Goal: Submit feedback/report problem

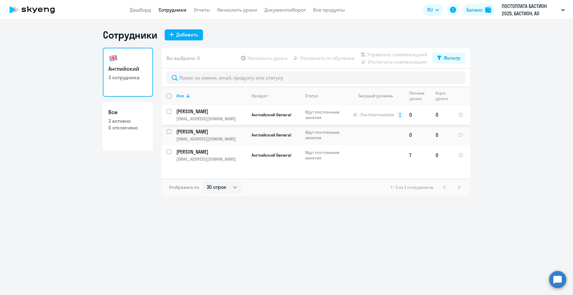
select select "30"
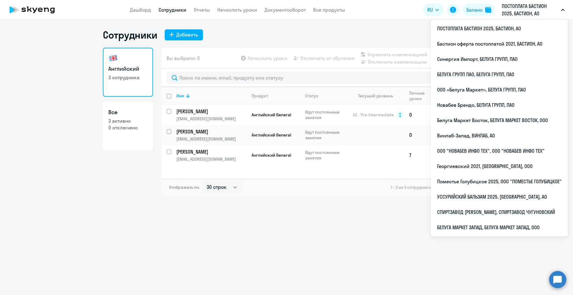
click at [519, 11] on p "ПОСТОПЛАТА БАСТИОН 2025, БАСТИОН, АО" at bounding box center [530, 9] width 57 height 15
click at [520, 4] on p "ПОСТОПЛАТА БАСТИОН 2025, БАСТИОН, АО" at bounding box center [530, 9] width 57 height 15
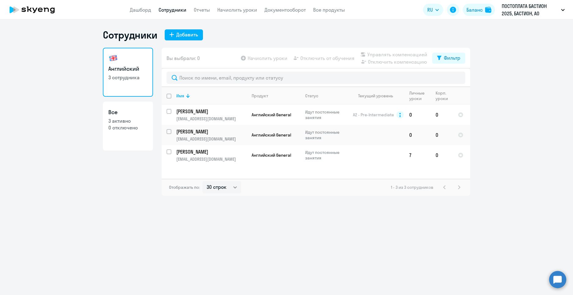
click at [519, 8] on p "ПОСТОПЛАТА БАСТИОН 2025, БАСТИОН, АО" at bounding box center [530, 9] width 57 height 15
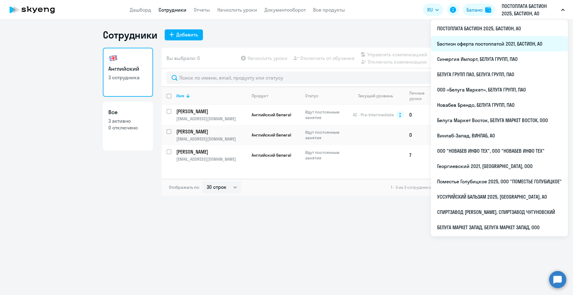
click at [505, 44] on li "Бастион оферта постоплатой 2021, БАСТИОН, АО" at bounding box center [499, 43] width 137 height 15
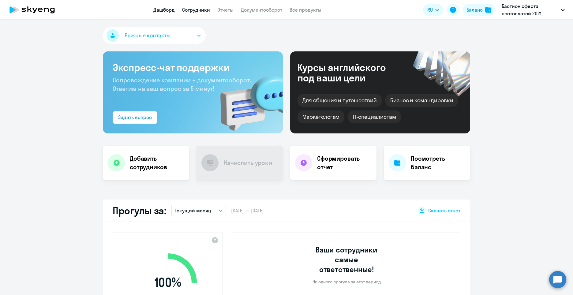
click at [199, 8] on link "Сотрудники" at bounding box center [196, 10] width 28 height 6
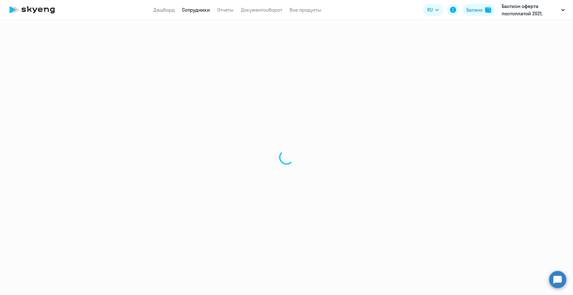
select select "30"
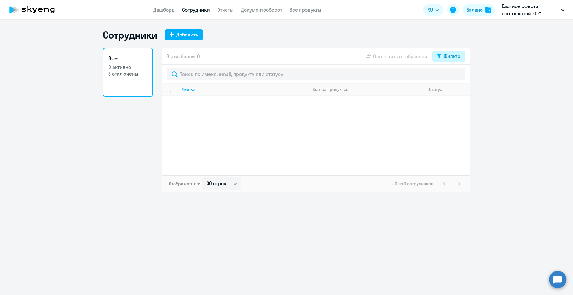
click at [438, 56] on icon at bounding box center [439, 56] width 4 height 5
click at [456, 77] on span at bounding box center [455, 76] width 10 height 6
click at [450, 76] on input "checkbox" at bounding box center [450, 76] width 0 height 0
checkbox input "true"
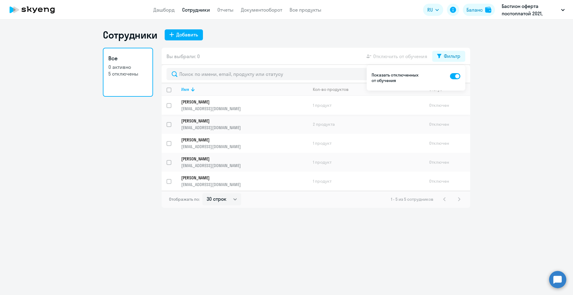
click at [211, 103] on p "[PERSON_NAME]" at bounding box center [240, 102] width 118 height 6
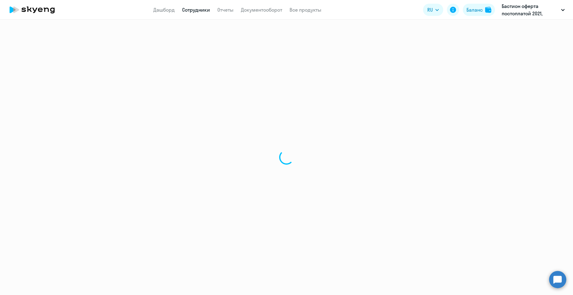
select select "english"
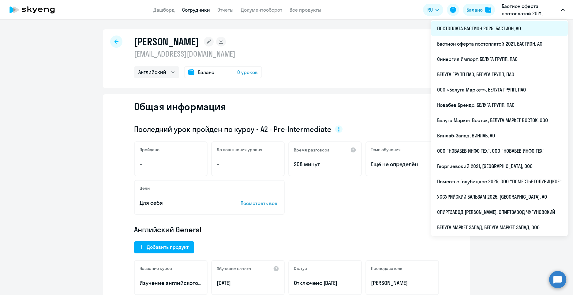
click at [489, 30] on li "ПОСТОПЛАТА БАСТИОН 2025, БАСТИОН, АО" at bounding box center [499, 28] width 137 height 15
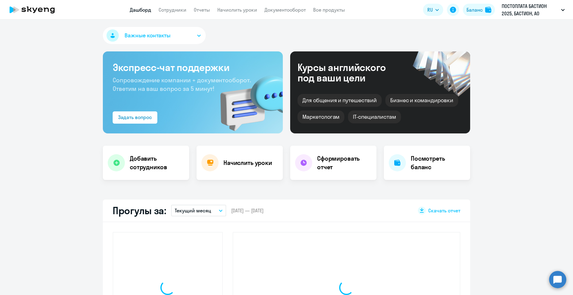
select select "30"
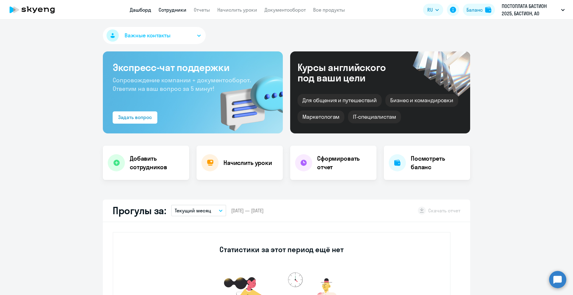
click at [164, 9] on link "Сотрудники" at bounding box center [173, 10] width 28 height 6
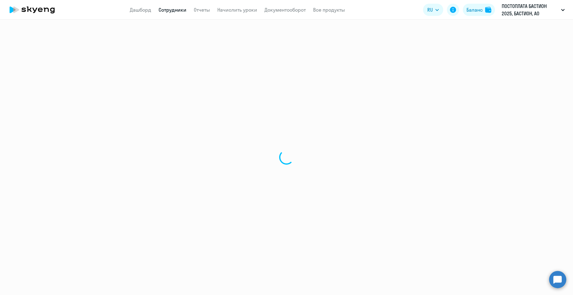
select select "30"
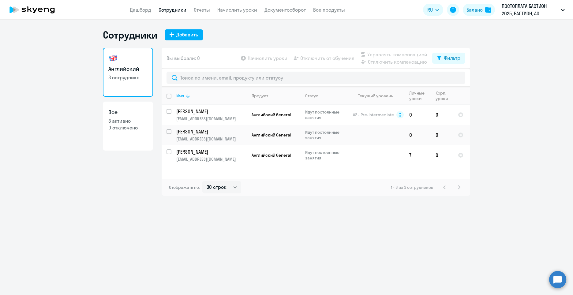
click at [128, 135] on link "Все 3 активно 0 отключено" at bounding box center [128, 126] width 50 height 49
select select "30"
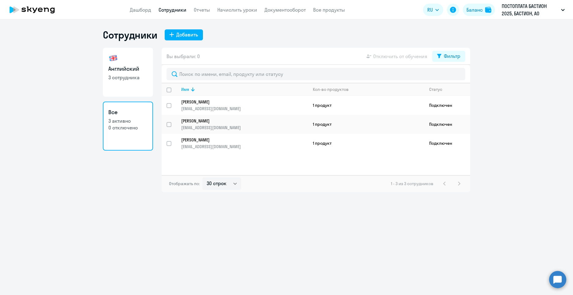
click at [126, 78] on p "3 сотрудника" at bounding box center [127, 77] width 39 height 7
select select "30"
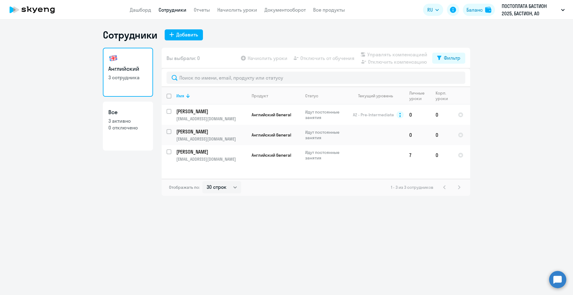
click at [108, 182] on div "Английский 3 сотрудника Все 3 активно 0 отключено" at bounding box center [128, 122] width 50 height 148
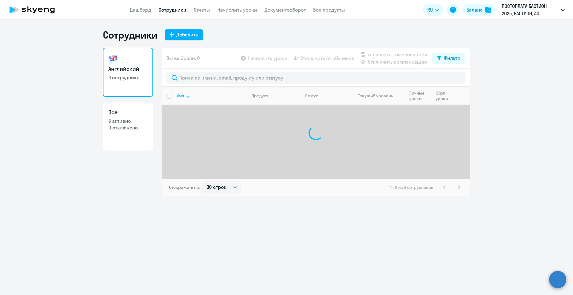
select select "30"
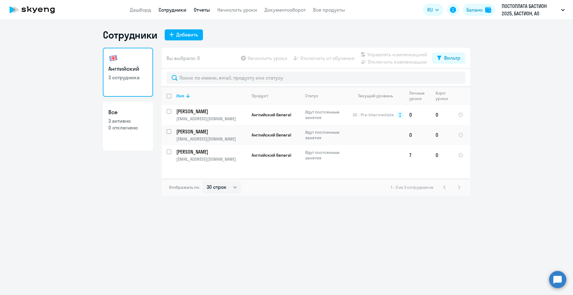
click at [208, 9] on link "Отчеты" at bounding box center [202, 10] width 16 height 6
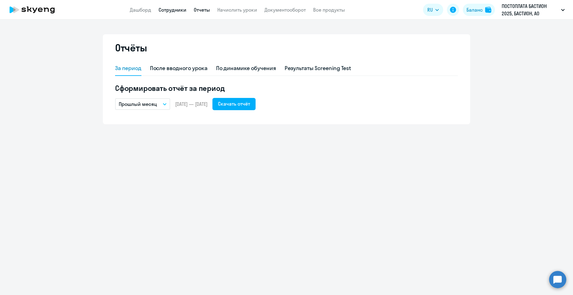
click at [172, 11] on link "Сотрудники" at bounding box center [173, 10] width 28 height 6
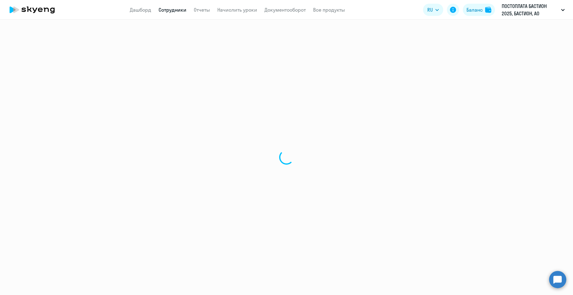
select select "30"
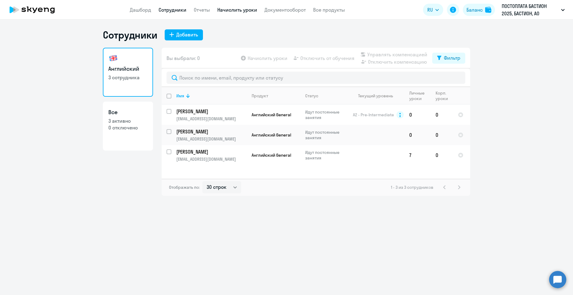
click at [246, 9] on link "Начислить уроки" at bounding box center [237, 10] width 40 height 6
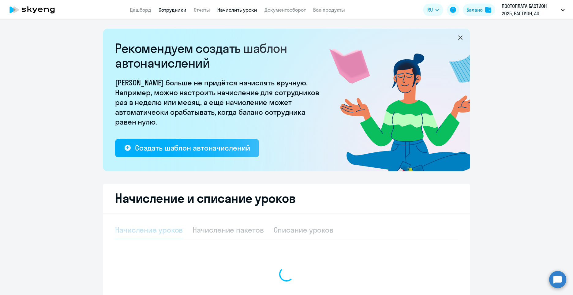
click at [178, 11] on link "Сотрудники" at bounding box center [173, 10] width 28 height 6
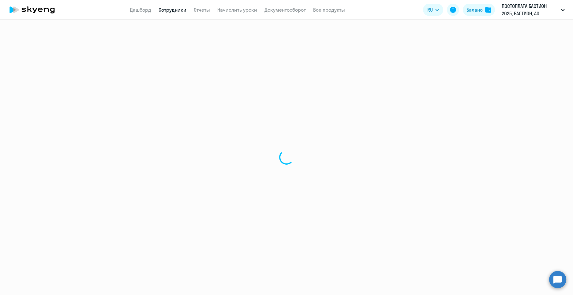
select select "30"
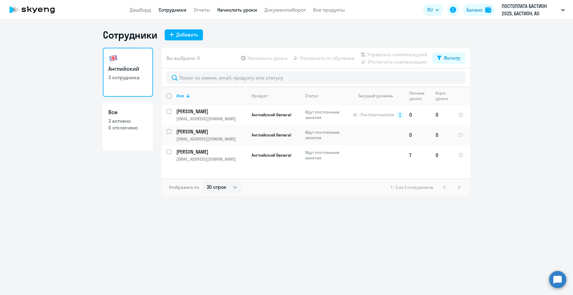
click at [234, 11] on link "Начислить уроки" at bounding box center [237, 10] width 40 height 6
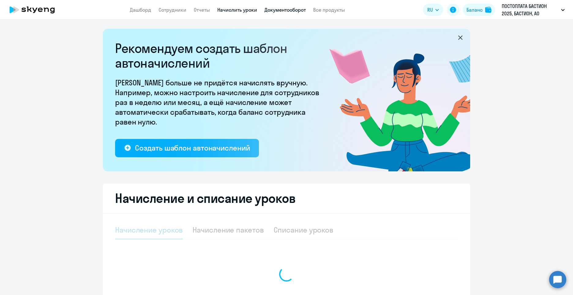
click at [272, 8] on link "Документооборот" at bounding box center [284, 10] width 41 height 6
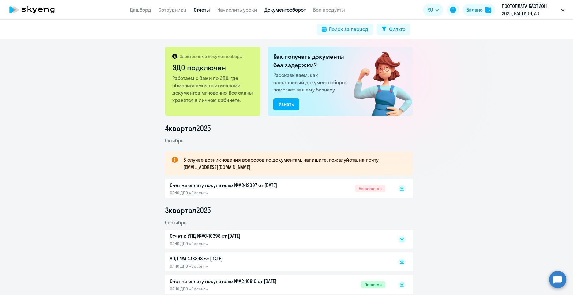
click at [197, 9] on link "Отчеты" at bounding box center [202, 10] width 16 height 6
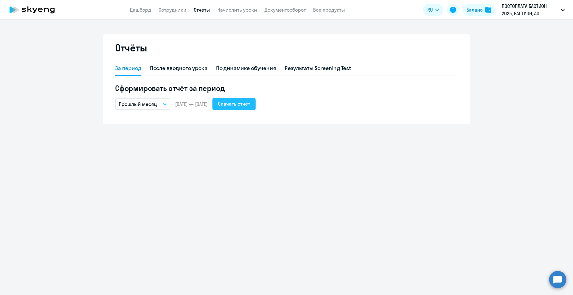
click at [256, 109] on button "Скачать отчёт" at bounding box center [233, 104] width 43 height 12
click at [169, 11] on link "Сотрудники" at bounding box center [173, 10] width 28 height 6
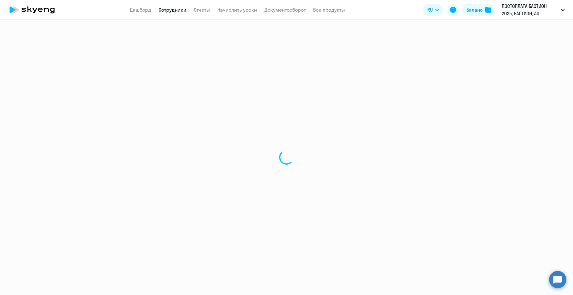
select select "30"
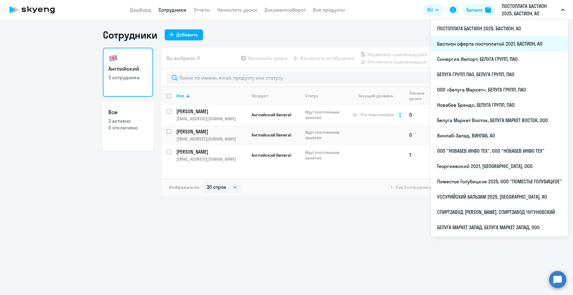
click at [504, 42] on li "Бастион оферта постоплатой 2021, БАСТИОН, АО" at bounding box center [499, 43] width 137 height 15
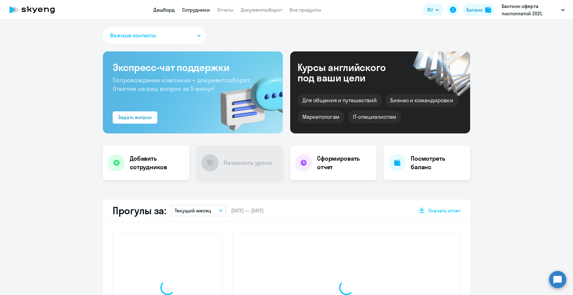
click at [206, 11] on link "Сотрудники" at bounding box center [196, 10] width 28 height 6
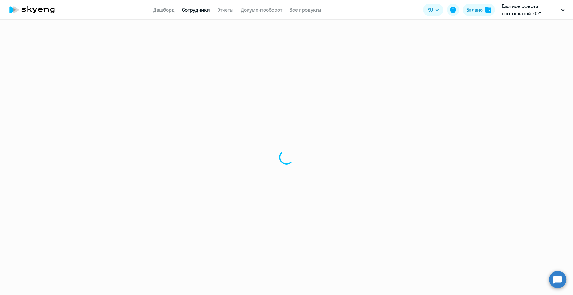
select select "30"
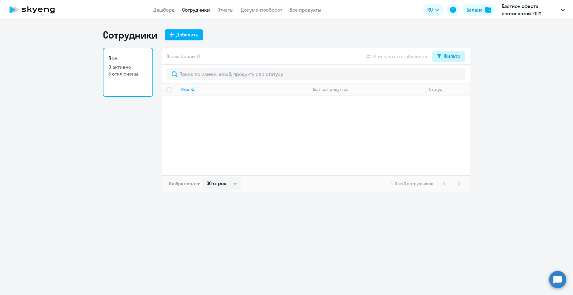
click at [451, 54] on div "Фильтр" at bounding box center [452, 55] width 17 height 7
click at [460, 75] on span at bounding box center [455, 76] width 10 height 6
click at [450, 76] on input "checkbox" at bounding box center [450, 76] width 0 height 0
checkbox input "true"
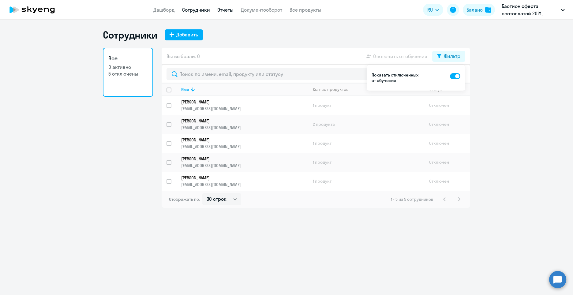
click at [229, 9] on link "Отчеты" at bounding box center [225, 10] width 16 height 6
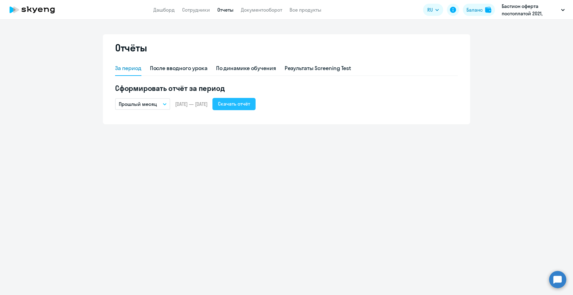
click at [250, 102] on div "Скачать отчёт" at bounding box center [234, 103] width 32 height 7
click at [189, 13] on app-menu-item-link "Сотрудники" at bounding box center [196, 10] width 28 height 8
click at [190, 7] on link "Сотрудники" at bounding box center [196, 10] width 28 height 6
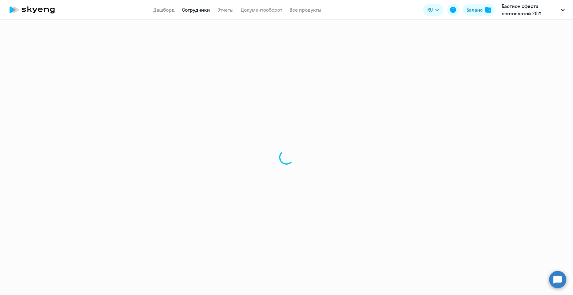
select select "30"
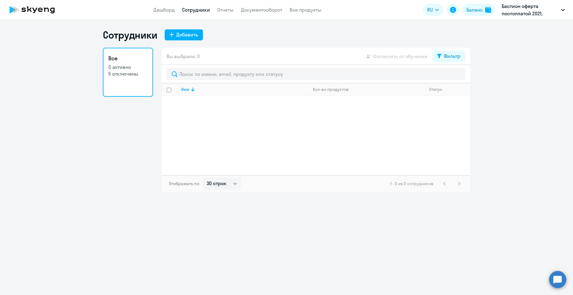
click at [522, 10] on p "Бастион оферта постоплатой 2021, БАСТИОН, АО" at bounding box center [530, 9] width 57 height 15
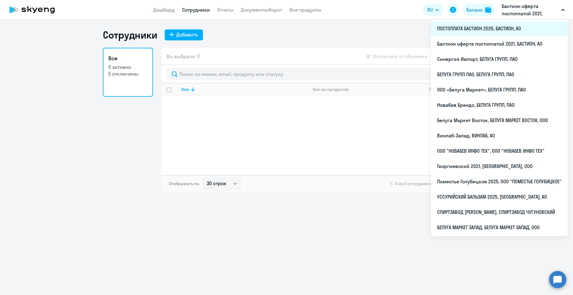
click at [505, 30] on li "ПОСТОПЛАТА БАСТИОН 2025, БАСТИОН, АО" at bounding box center [499, 28] width 137 height 15
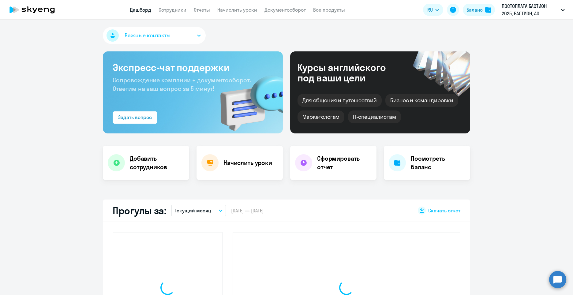
select select "30"
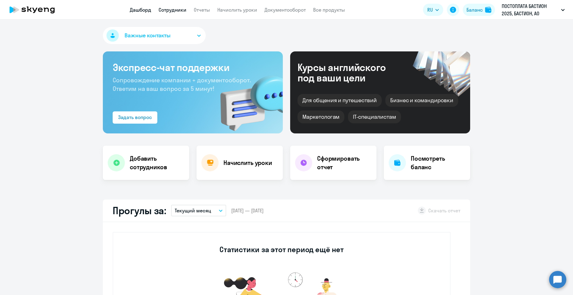
click at [183, 11] on link "Сотрудники" at bounding box center [173, 10] width 28 height 6
select select "30"
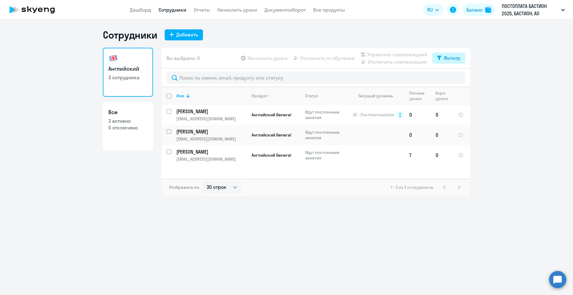
click at [449, 59] on div "Фильтр" at bounding box center [452, 57] width 17 height 7
click at [122, 127] on p "0 отключено" at bounding box center [127, 127] width 39 height 7
select select "30"
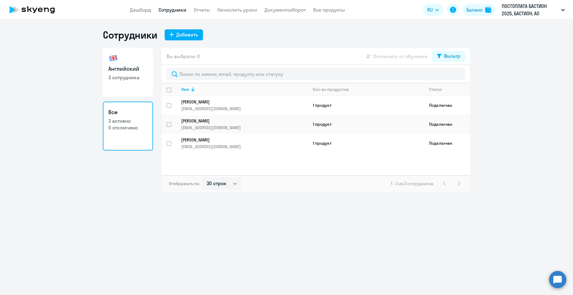
click at [116, 69] on h3 "Английский" at bounding box center [127, 69] width 39 height 8
select select "30"
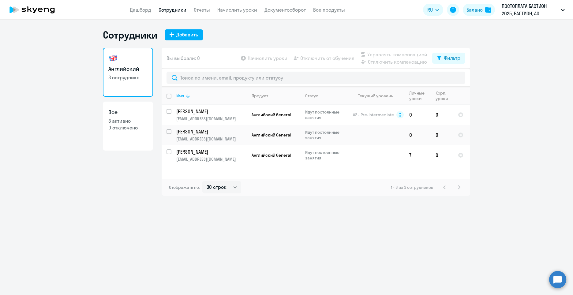
select select "30"
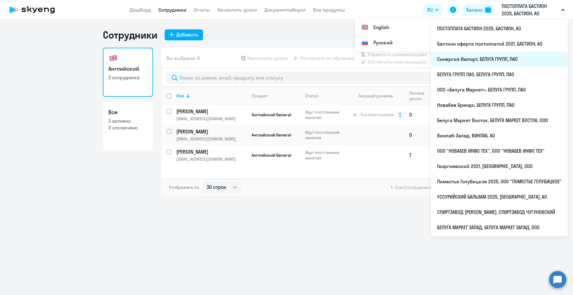
click at [495, 61] on li "Синергия Импорт, БЕЛУГА ГРУПП, ПАО" at bounding box center [499, 58] width 137 height 15
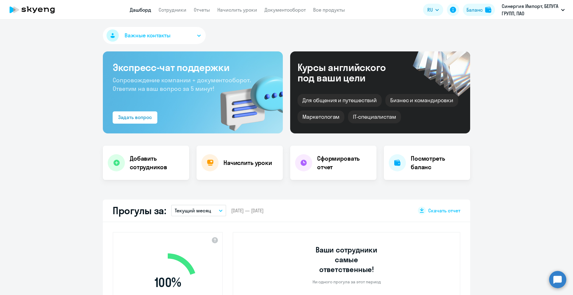
click at [182, 35] on button "Важные контакты" at bounding box center [154, 35] width 103 height 17
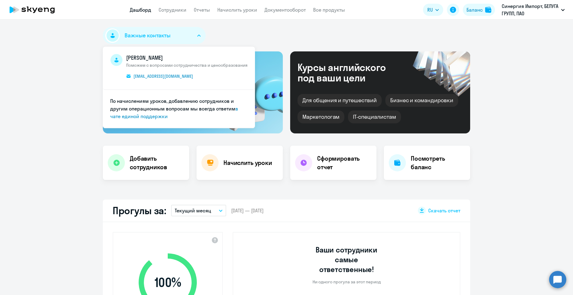
select select "30"
click at [514, 7] on p "Синергия Импорт, БЕЛУГА ГРУПП, ПАО" at bounding box center [530, 9] width 57 height 15
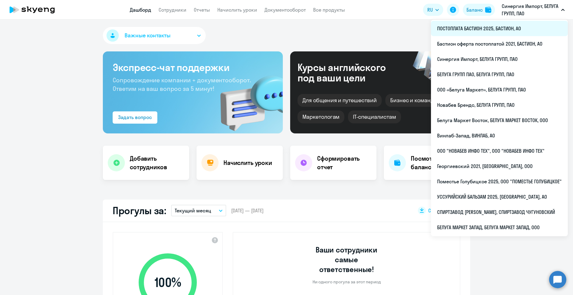
click at [497, 29] on li "ПОСТОПЛАТА БАСТИОН 2025, БАСТИОН, АО" at bounding box center [499, 28] width 137 height 15
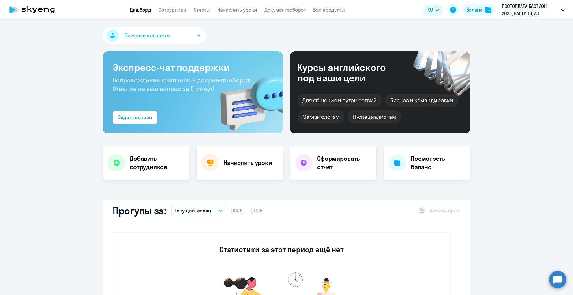
click at [198, 33] on button "Важные контакты" at bounding box center [154, 35] width 103 height 17
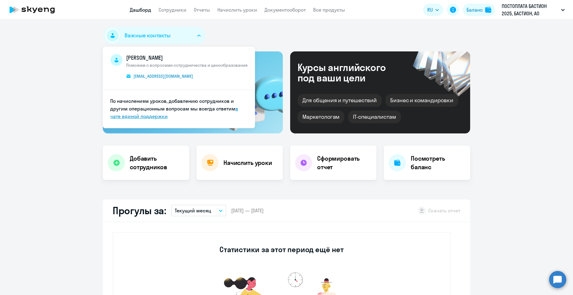
click at [152, 117] on link "в чате единой поддержки" at bounding box center [174, 113] width 128 height 14
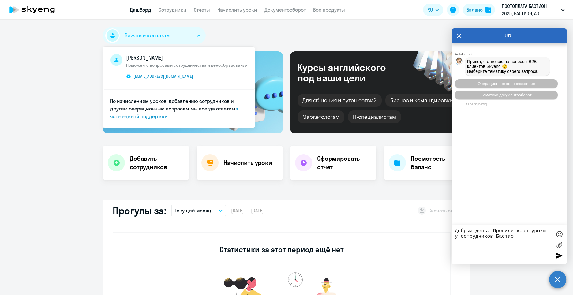
type textarea "Добрый день. Пропали корп уроки у сотрудников Бастион"
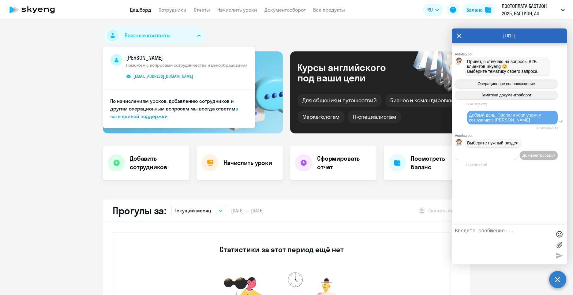
click at [473, 157] on span "Операционное сопровождение" at bounding box center [486, 155] width 58 height 5
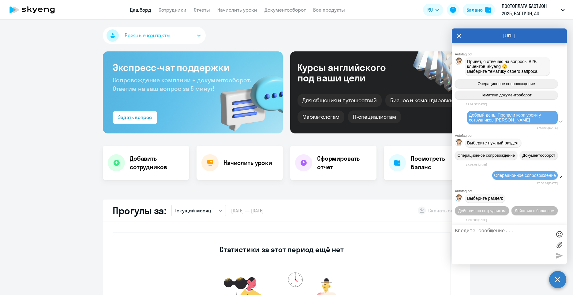
scroll to position [24, 0]
click at [506, 208] on span "Действия по сотрудникам" at bounding box center [481, 210] width 47 height 5
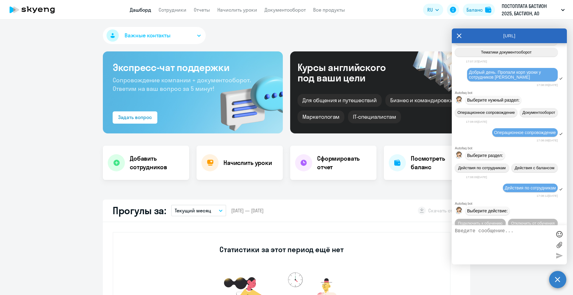
scroll to position [115, 0]
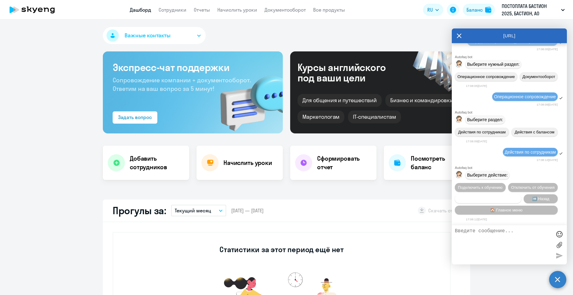
click at [501, 199] on span "Сотруднику нужна помощь" at bounding box center [488, 199] width 50 height 5
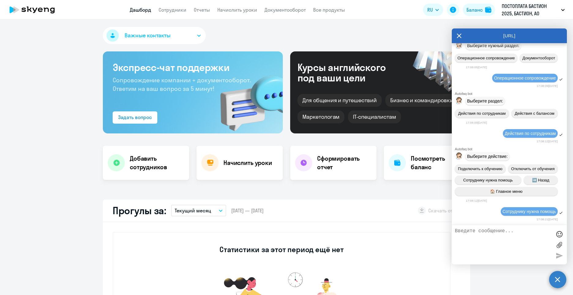
scroll to position [327, 0]
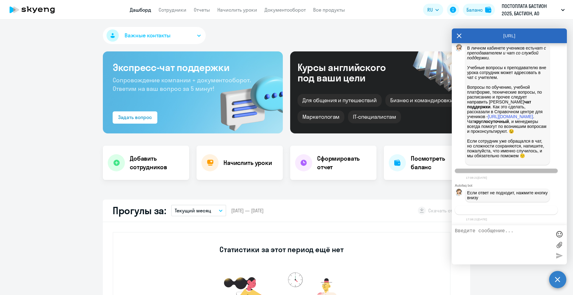
click at [522, 211] on span "Связаться с менеджером" at bounding box center [506, 210] width 47 height 5
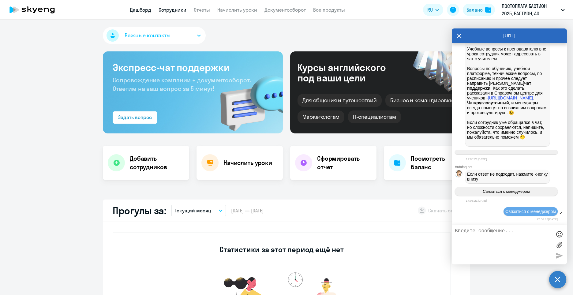
click at [175, 12] on link "Сотрудники" at bounding box center [173, 10] width 28 height 6
select select "30"
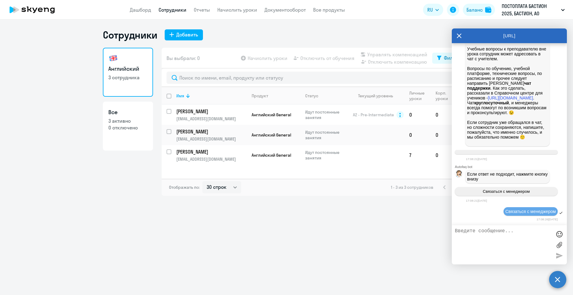
click at [503, 244] on textarea at bounding box center [503, 244] width 97 height 33
paste textarea "Р3К/30091-25"
type textarea "Р3К/30091-25"
drag, startPoint x: 502, startPoint y: 232, endPoint x: 432, endPoint y: 233, distance: 70.4
click at [432, 233] on body "Дашборд Сотрудники Отчеты Начислить уроки Документооборот Все продукты Дашборд …" at bounding box center [286, 147] width 573 height 295
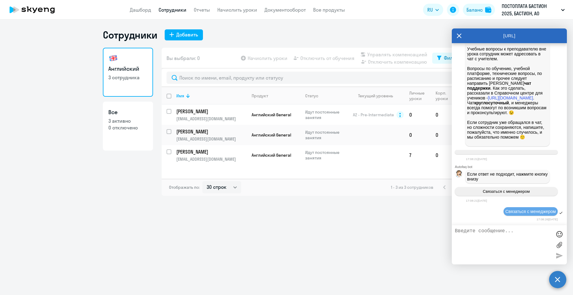
click at [491, 238] on textarea at bounding box center [503, 244] width 97 height 33
click at [17, 97] on ng-component "Сотрудники Добавить Английский 3 сотрудника Все 3 активно 0 отключено Вы выбрал…" at bounding box center [286, 112] width 573 height 167
click at [461, 36] on icon at bounding box center [459, 35] width 5 height 15
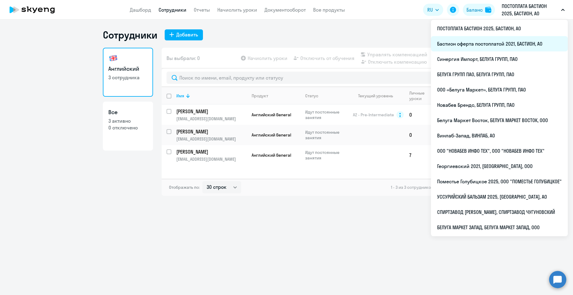
click at [490, 42] on li "Бастион оферта постоплатой 2021, БАСТИОН, АО" at bounding box center [499, 43] width 137 height 15
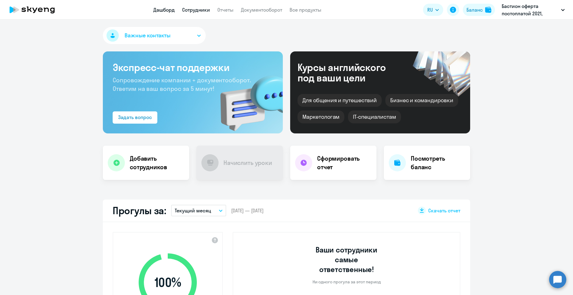
click at [189, 12] on link "Сотрудники" at bounding box center [196, 10] width 28 height 6
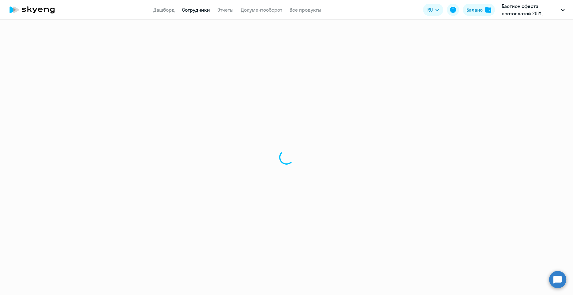
select select "30"
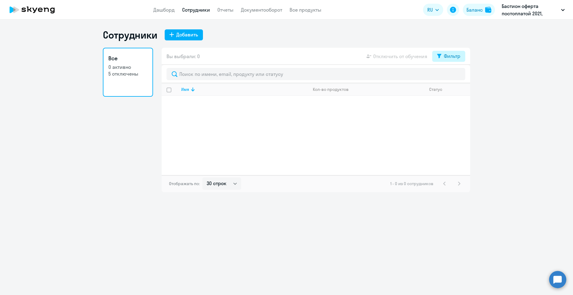
click at [444, 56] on div "Фильтр" at bounding box center [452, 55] width 17 height 7
click at [458, 77] on span at bounding box center [455, 76] width 10 height 6
click at [450, 76] on input "checkbox" at bounding box center [450, 76] width 0 height 0
checkbox input "true"
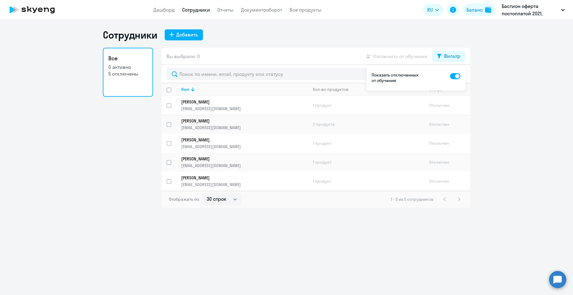
click at [204, 103] on p "[PERSON_NAME]" at bounding box center [240, 102] width 118 height 6
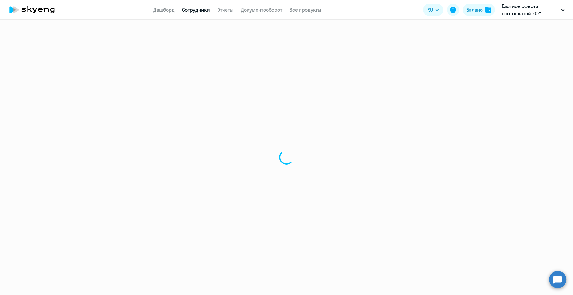
select select "english"
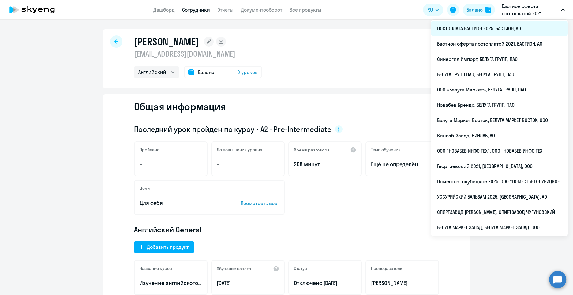
click at [498, 29] on li "ПОСТОПЛАТА БАСТИОН 2025, БАСТИОН, АО" at bounding box center [499, 28] width 137 height 15
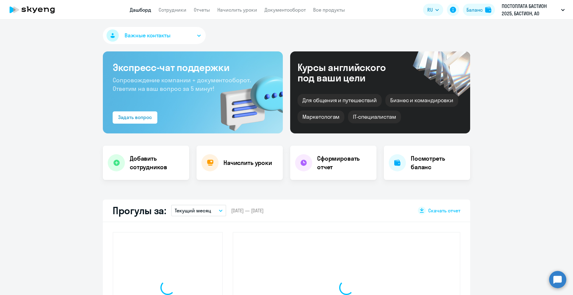
select select "30"
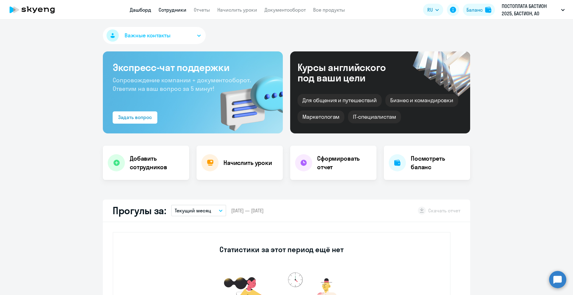
click at [181, 9] on link "Сотрудники" at bounding box center [173, 10] width 28 height 6
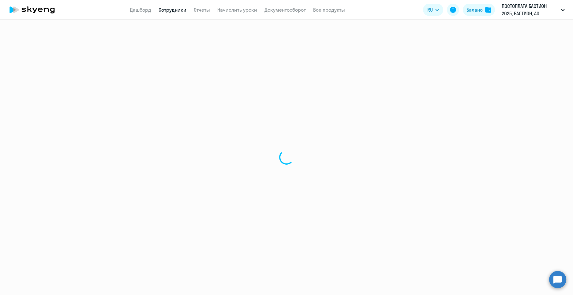
select select "30"
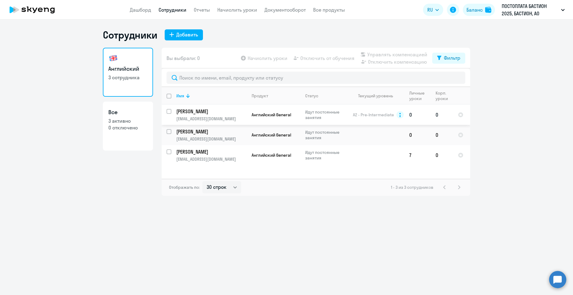
click at [204, 110] on p "[PERSON_NAME]" at bounding box center [210, 111] width 69 height 7
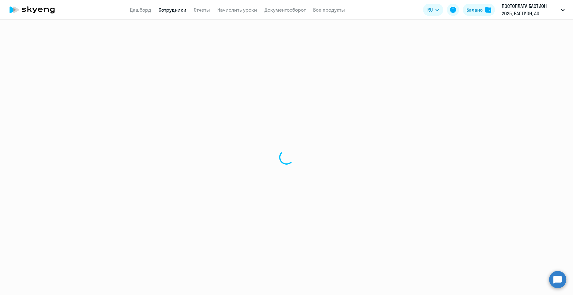
select select "english"
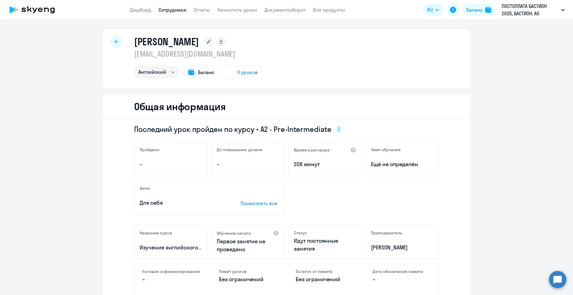
click at [171, 10] on link "Сотрудники" at bounding box center [173, 10] width 28 height 6
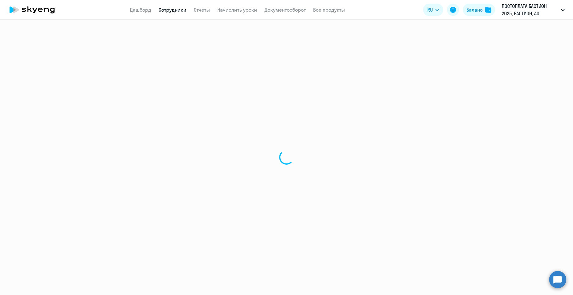
select select "30"
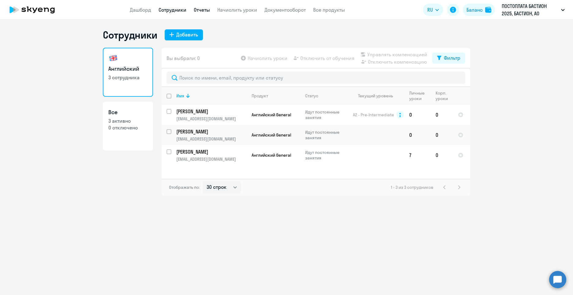
click at [206, 8] on link "Отчеты" at bounding box center [202, 10] width 16 height 6
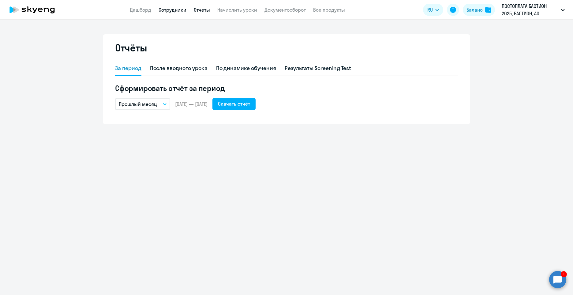
click at [172, 11] on link "Сотрудники" at bounding box center [173, 10] width 28 height 6
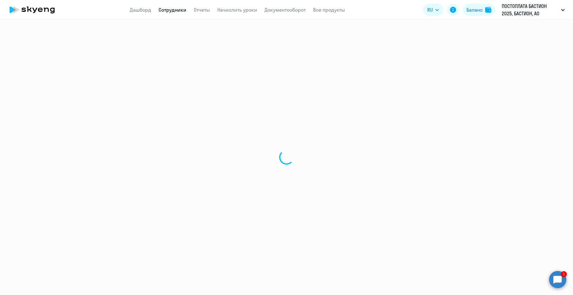
select select "30"
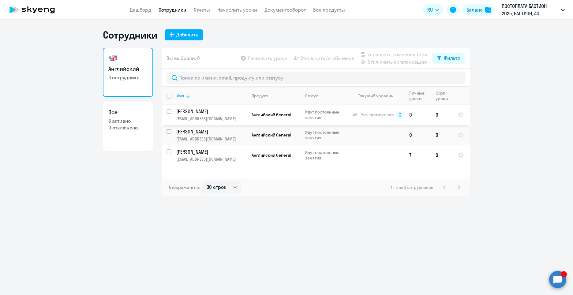
click at [206, 111] on p "[PERSON_NAME]" at bounding box center [210, 111] width 69 height 7
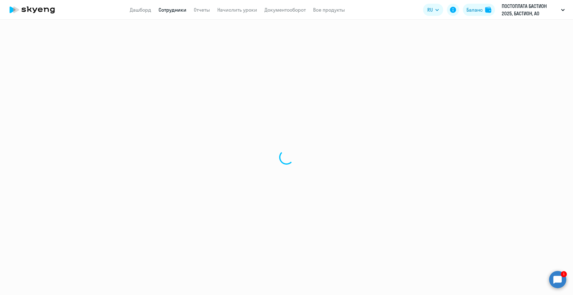
select select "english"
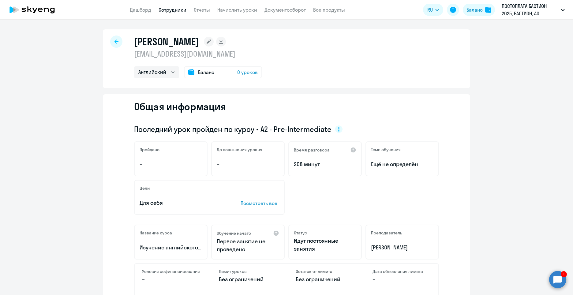
click at [169, 7] on link "Сотрудники" at bounding box center [173, 10] width 28 height 6
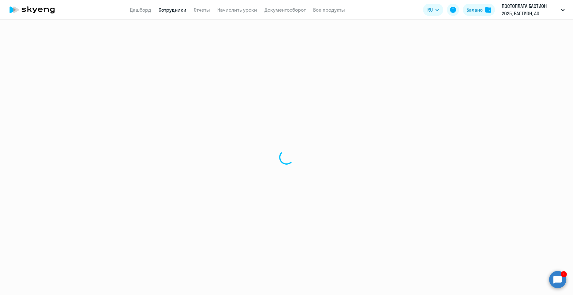
select select "30"
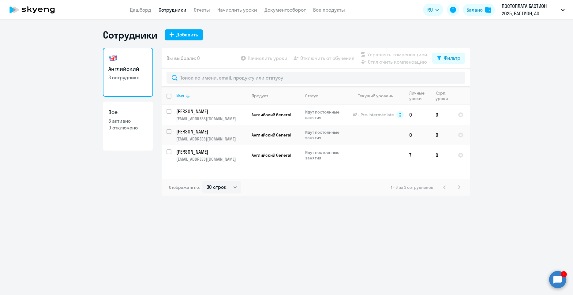
click at [563, 278] on circle at bounding box center [557, 279] width 17 height 17
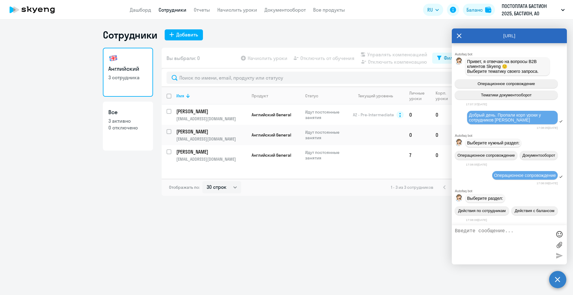
scroll to position [412, 0]
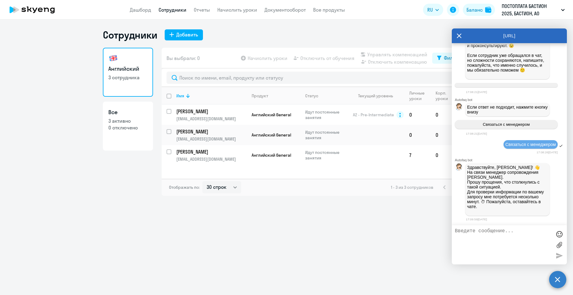
click at [487, 154] on div "17:08:26, 15 October 2025" at bounding box center [512, 152] width 92 height 6
click at [493, 241] on textarea at bounding box center [503, 244] width 97 height 33
type textarea "Ольга, очень ждем"
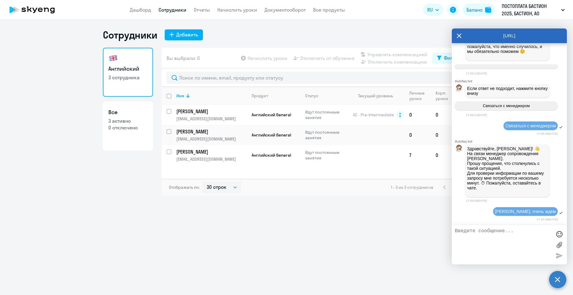
scroll to position [433, 0]
type textarea "наш персональный менеджер не отвечает"
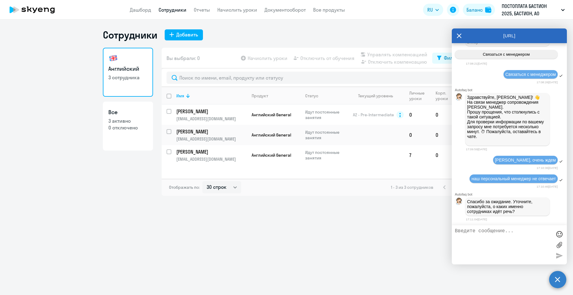
scroll to position [489, 0]
click at [495, 234] on textarea at bounding box center [503, 244] width 97 height 33
type textarea "[PERSON_NAME]"
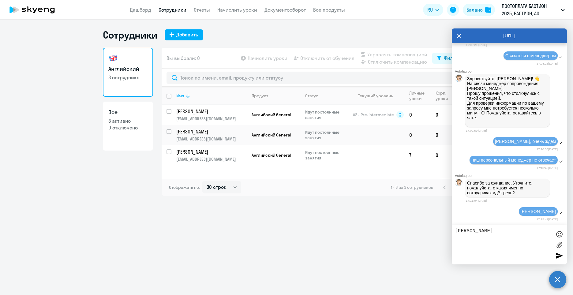
type textarea "Березняклва Марина"
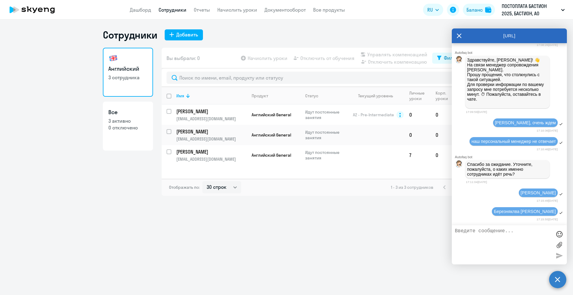
scroll to position [527, 0]
click at [512, 240] on textarea at bounding box center [503, 244] width 97 height 33
type textarea "у Гуляевой Ирины надо проверить, возможно уже было )"
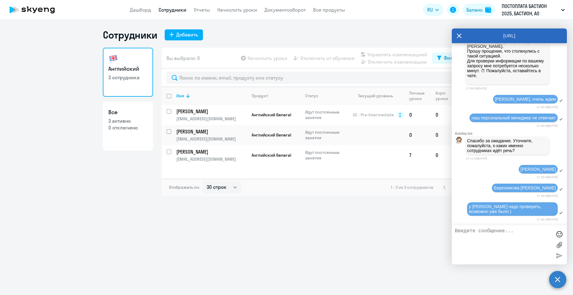
click at [519, 213] on div "у Гуляевой Ирины надо проверить, возможно уже было )" at bounding box center [512, 209] width 87 height 10
click at [478, 209] on span "у Гуляевой Ирины надо проверить, возможно уже было )" at bounding box center [506, 209] width 74 height 10
click at [493, 245] on textarea at bounding box center [503, 244] width 97 height 33
type textarea "уже было 0"
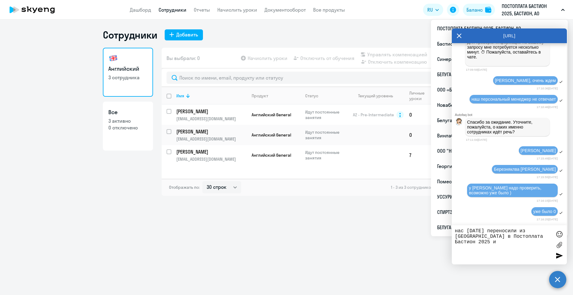
type textarea "нас вчера переносили из Бастион в Постоплата Бастион 2025"
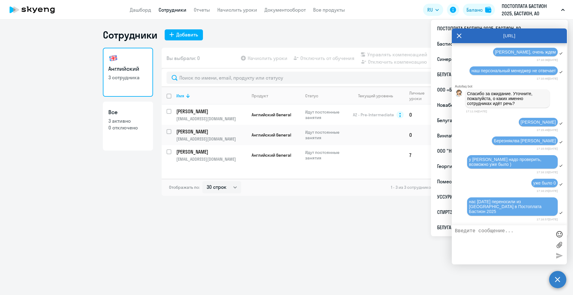
click at [72, 143] on ng-component "Сотрудники Добавить Английский 3 сотрудника Все 3 активно 0 отключено Вы выбрал…" at bounding box center [286, 112] width 573 height 167
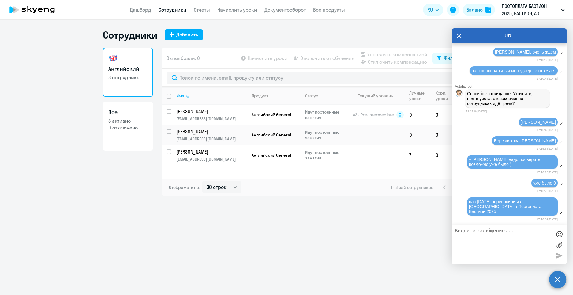
click at [69, 139] on ng-component "Сотрудники Добавить Английский 3 сотрудника Все 3 активно 0 отключено Вы выбрал…" at bounding box center [286, 112] width 573 height 167
click at [462, 36] on div "AutoFAQ.ai" at bounding box center [509, 35] width 115 height 15
click at [458, 37] on icon at bounding box center [459, 36] width 5 height 5
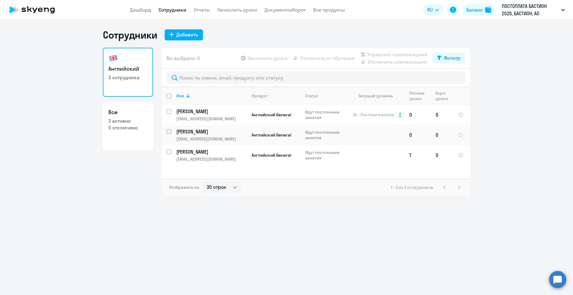
select select "30"
click at [130, 145] on link "Все 3 активно 0 отключено" at bounding box center [128, 126] width 50 height 49
select select "30"
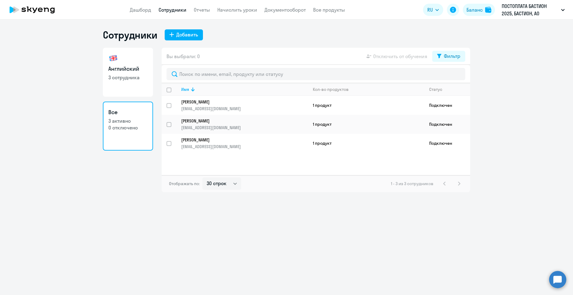
click at [119, 77] on p "3 сотрудника" at bounding box center [127, 77] width 39 height 7
select select "30"
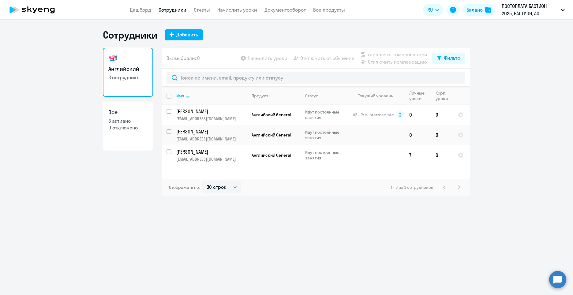
click at [563, 283] on circle at bounding box center [557, 279] width 17 height 17
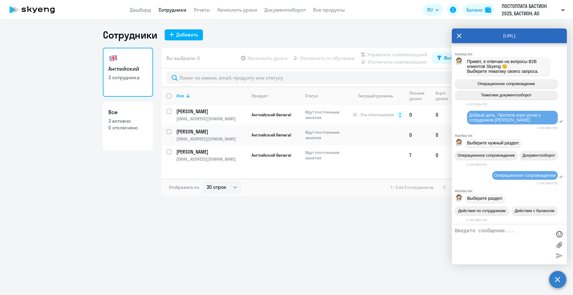
scroll to position [640, 0]
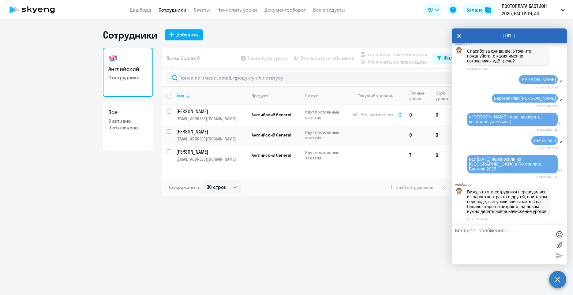
click at [352, 243] on div "Сотрудники Добавить Английский 3 сотрудника Все 3 активно 0 отключено Вы выбрал…" at bounding box center [286, 158] width 573 height 276
click at [503, 243] on textarea at bounding box center [503, 244] width 97 height 33
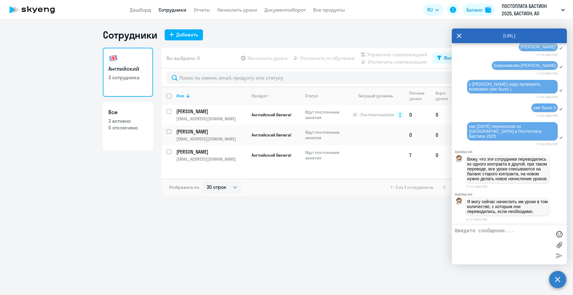
scroll to position [673, 0]
type textarea "м"
type textarea "да конечно"
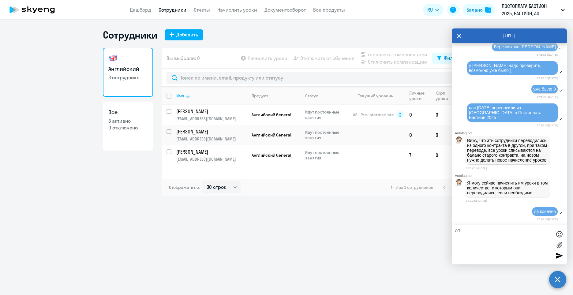
type textarea "э"
type textarea "б"
click at [531, 229] on textarea "уроки не должны были терятся и как то повлиять на обучение, ою этом была догово…" at bounding box center [503, 244] width 97 height 33
type textarea "уроки не должны были теряться и как то повлиять на обучение, ою этом была догов…"
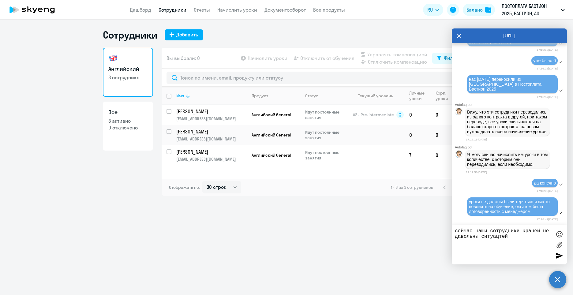
drag, startPoint x: 533, startPoint y: 229, endPoint x: 540, endPoint y: 230, distance: 7.4
click at [540, 230] on textarea "сейчас наши сотрудники краней не давольны ситуацтей" at bounding box center [503, 244] width 97 height 33
drag, startPoint x: 515, startPoint y: 240, endPoint x: 455, endPoint y: 240, distance: 59.4
click at [455, 240] on textarea "сейчас наши сотрудники крайне не давольны ситуацтей" at bounding box center [503, 244] width 97 height 33
type textarea "сейчас наши сотрудники крайне не довольны ситуацией"
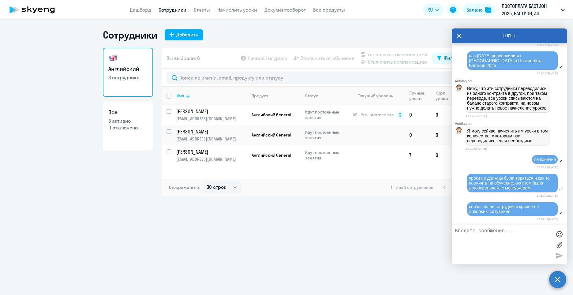
scroll to position [743, 0]
drag, startPoint x: 495, startPoint y: 232, endPoint x: 475, endPoint y: 232, distance: 19.6
click at [475, 232] on textarea "вопрос просьба с вашей стороны решить опеа" at bounding box center [503, 244] width 97 height 33
click at [532, 238] on textarea "вопрос, пожалуйста, просьба с вашей стороны решить опеа" at bounding box center [503, 244] width 97 height 33
type textarea "вопрос, пожалуйста, просьба с вашей стороны решить оперативно"
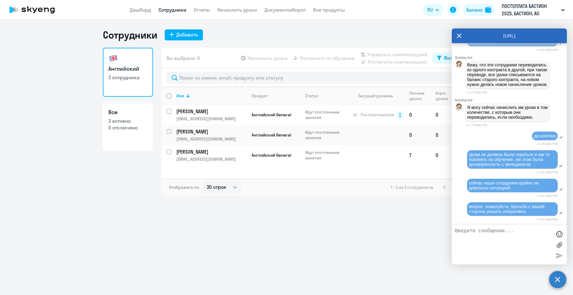
scroll to position [767, 0]
click at [459, 33] on icon at bounding box center [459, 35] width 5 height 15
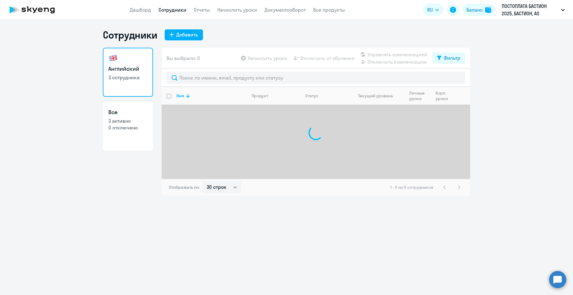
select select "30"
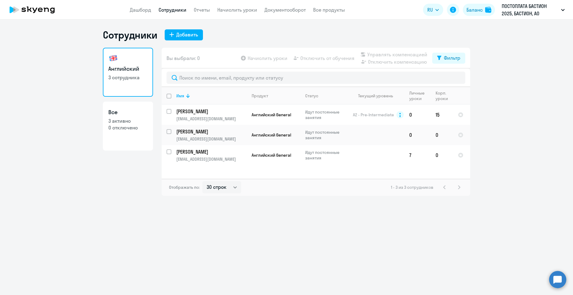
click at [559, 283] on circle at bounding box center [557, 279] width 17 height 17
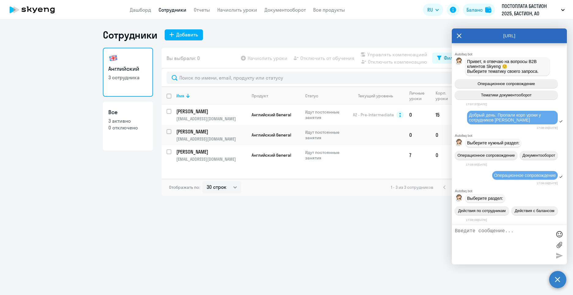
scroll to position [767, 0]
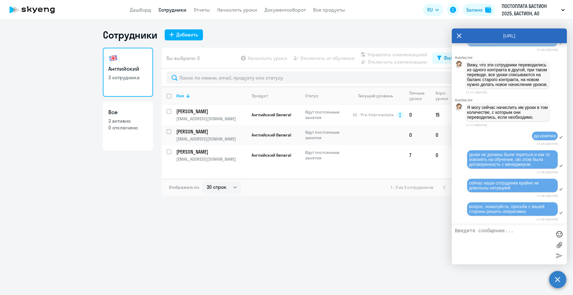
click at [405, 227] on div "Сотрудники Добавить Английский 3 сотрудника Все 3 активно 0 отключено Вы выбрал…" at bounding box center [286, 158] width 573 height 276
click at [502, 140] on div "да конечно" at bounding box center [509, 136] width 115 height 10
click at [286, 12] on link "Документооборот" at bounding box center [284, 10] width 41 height 6
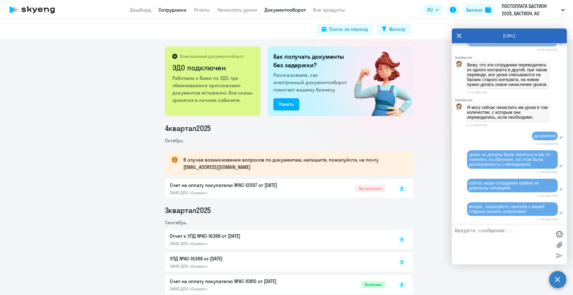
click at [166, 8] on link "Сотрудники" at bounding box center [173, 10] width 28 height 6
select select "30"
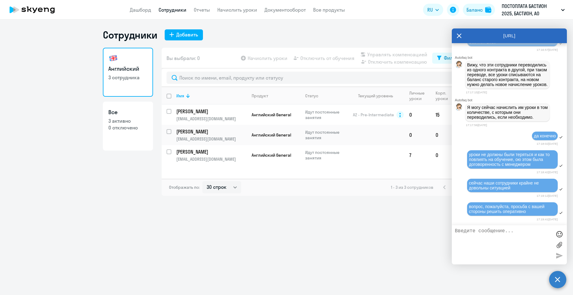
click at [459, 37] on icon at bounding box center [459, 35] width 5 height 15
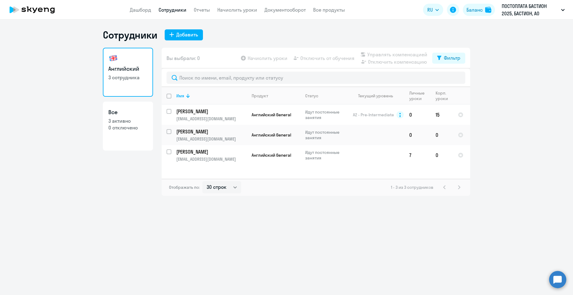
select select "30"
drag, startPoint x: 564, startPoint y: 280, endPoint x: 563, endPoint y: 273, distance: 7.1
click at [563, 278] on circle at bounding box center [557, 279] width 17 height 17
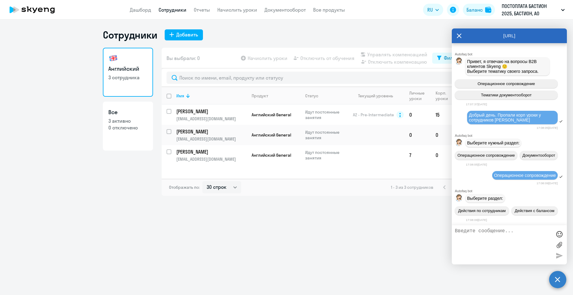
scroll to position [767, 0]
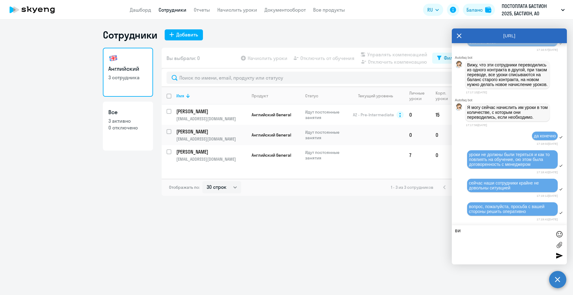
type textarea "в"
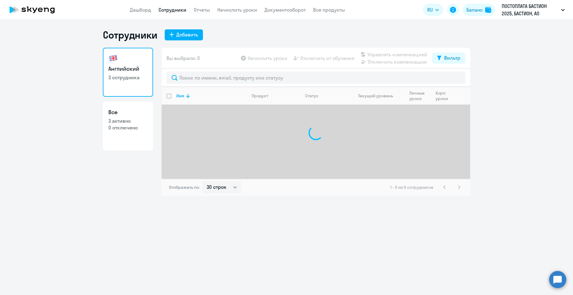
select select "30"
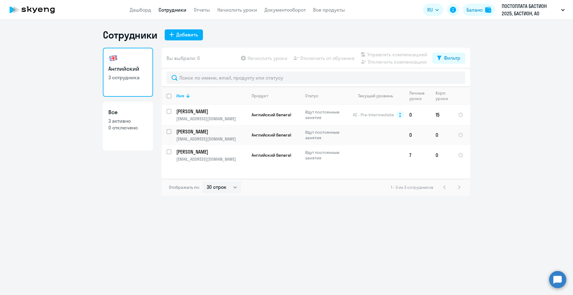
click at [561, 275] on circle at bounding box center [557, 279] width 17 height 17
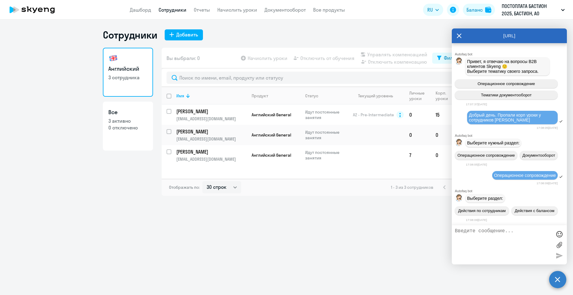
scroll to position [767, 0]
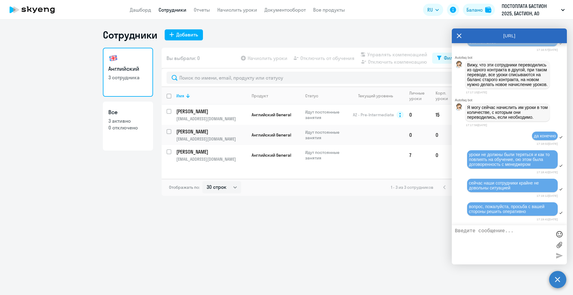
click at [404, 232] on div "Сотрудники Добавить Английский 3 сотрудника Все 3 активно 0 отключено Вы выбрал…" at bounding box center [286, 158] width 573 height 276
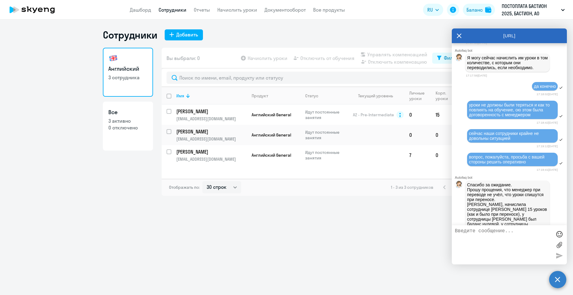
scroll to position [849, 0]
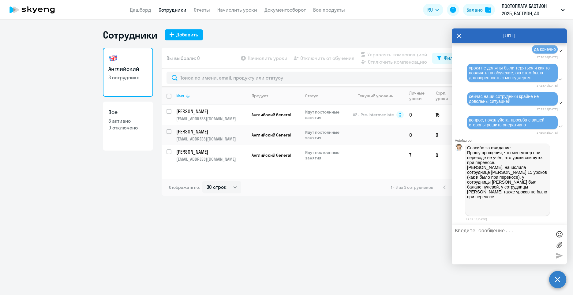
click at [517, 234] on textarea at bounding box center [503, 244] width 97 height 33
type textarea "точно у [PERSON_NAME] не было уроков?"
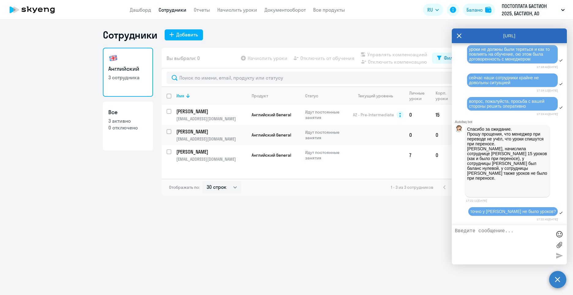
type textarea "е"
click at [458, 36] on icon at bounding box center [459, 36] width 5 height 5
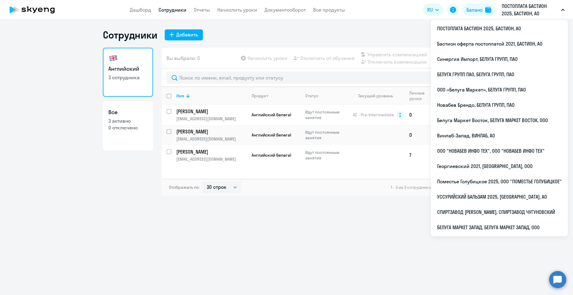
click at [530, 6] on p "ПОСТОПЛАТА БАСТИОН 2025, БАСТИОН, АО" at bounding box center [530, 9] width 57 height 15
click at [514, 9] on p "ПОСТОПЛАТА БАСТИОН 2025, БАСТИОН, АО" at bounding box center [530, 9] width 57 height 15
click at [511, 8] on p "ПОСТОПЛАТА БАСТИОН 2025, БАСТИОН, АО" at bounding box center [530, 9] width 57 height 15
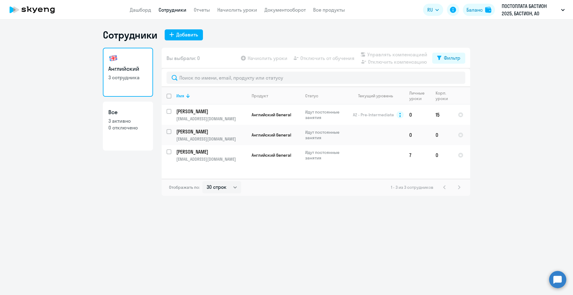
click at [511, 8] on p "ПОСТОПЛАТА БАСТИОН 2025, БАСТИОН, АО" at bounding box center [530, 9] width 57 height 15
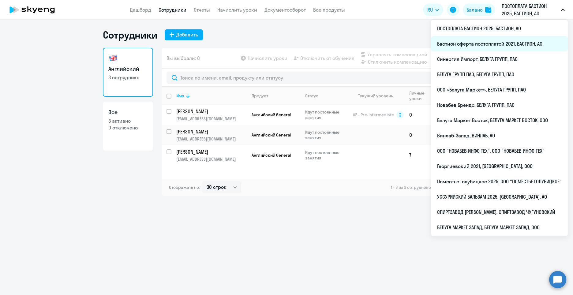
click at [496, 39] on li "Бастион оферта постоплатой 2021, БАСТИОН, АО" at bounding box center [499, 43] width 137 height 15
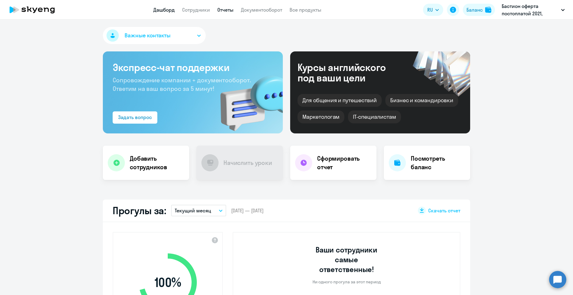
click at [220, 9] on link "Отчеты" at bounding box center [225, 10] width 16 height 6
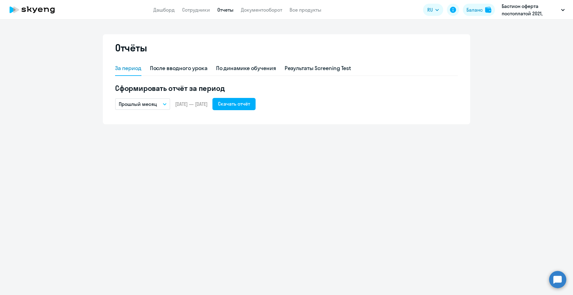
click at [163, 103] on icon "button" at bounding box center [165, 104] width 4 height 2
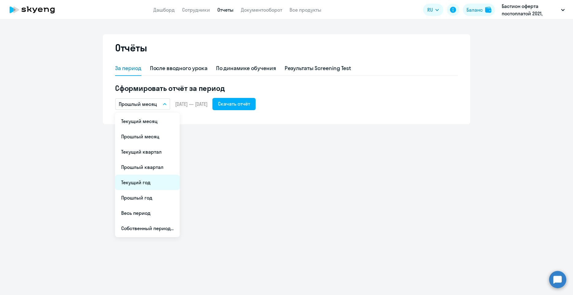
click at [154, 185] on li "Текущий год" at bounding box center [147, 182] width 65 height 15
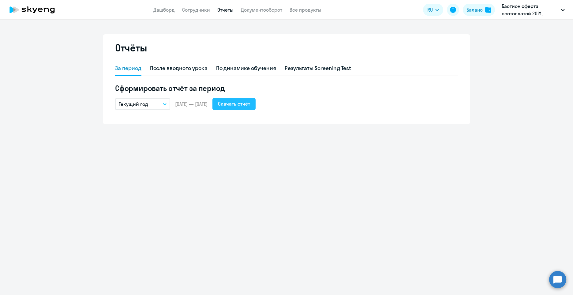
click at [252, 107] on button "Скачать отчёт" at bounding box center [233, 104] width 43 height 12
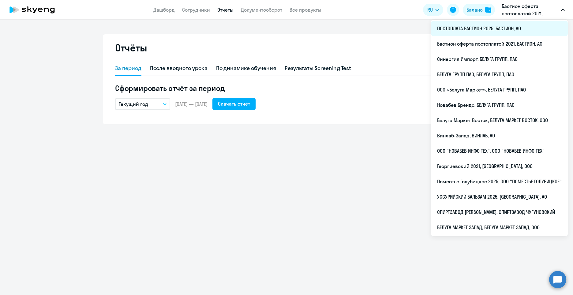
click at [493, 25] on li "ПОСТОПЛАТА БАСТИОН 2025, БАСТИОН, АО" at bounding box center [499, 28] width 137 height 15
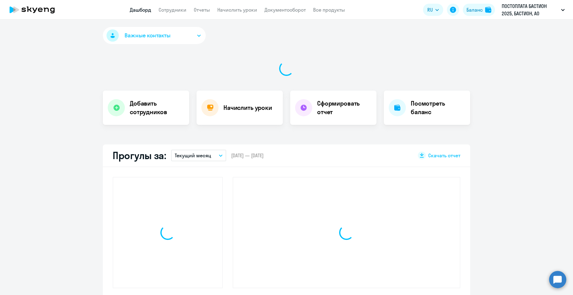
select select "30"
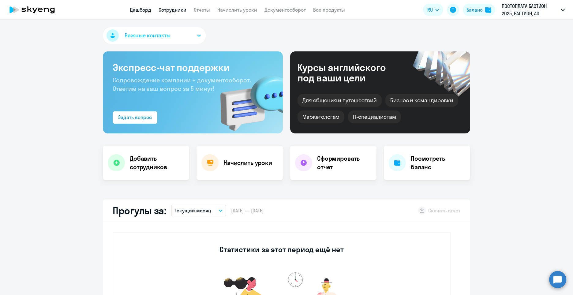
click at [166, 11] on link "Сотрудники" at bounding box center [173, 10] width 28 height 6
select select "30"
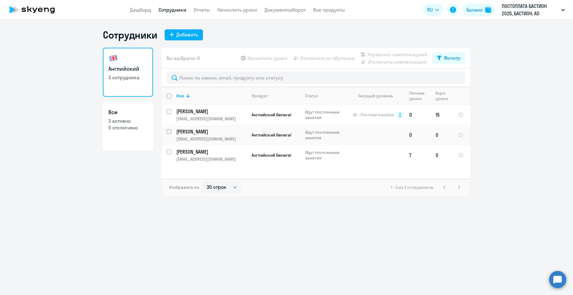
click at [557, 275] on circle at bounding box center [557, 279] width 17 height 17
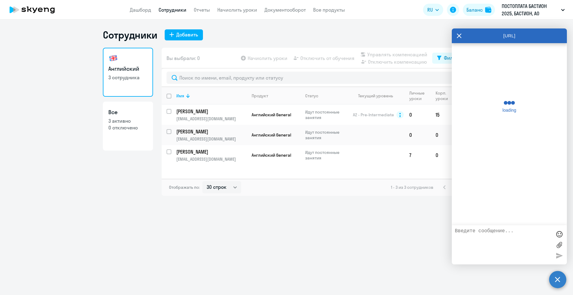
scroll to position [865, 0]
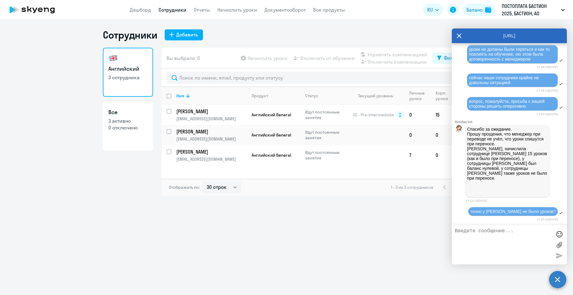
click at [486, 241] on textarea at bounding box center [503, 244] width 97 height 33
type textarea "можете мне направить отчетный файл, когда у Березняковой и Гуляевой закончились…"
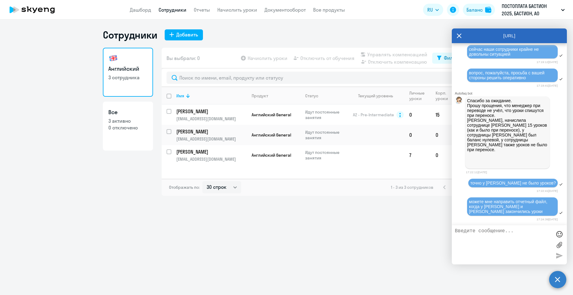
scroll to position [896, 0]
click at [461, 35] on icon at bounding box center [459, 35] width 5 height 15
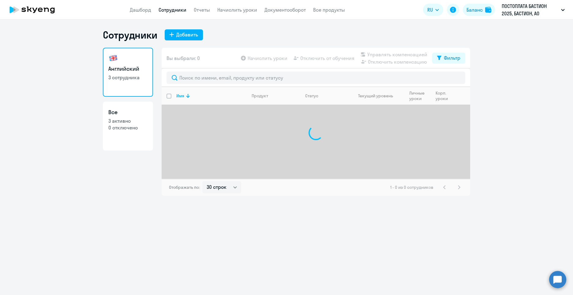
select select "30"
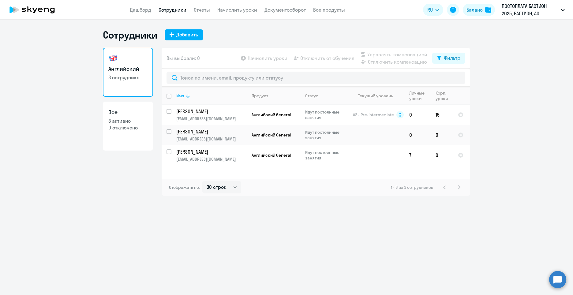
select select "30"
click at [558, 284] on circle at bounding box center [557, 279] width 17 height 17
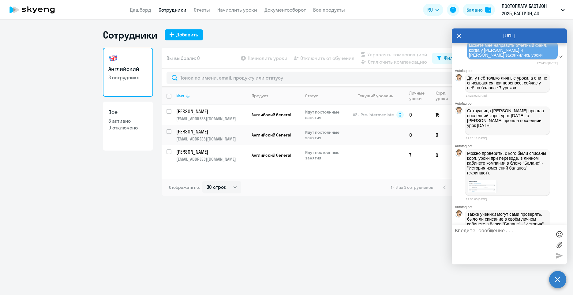
scroll to position [1038, 0]
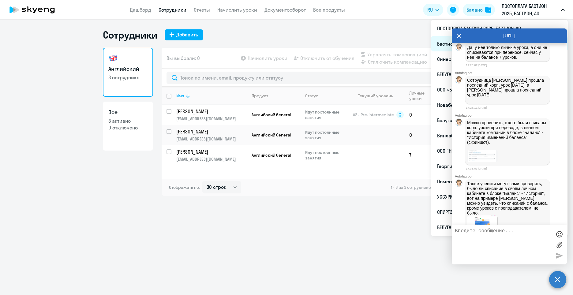
click at [437, 47] on li "Бастион оферта постоплатой 2021, БАСТИОН, АО" at bounding box center [499, 43] width 137 height 15
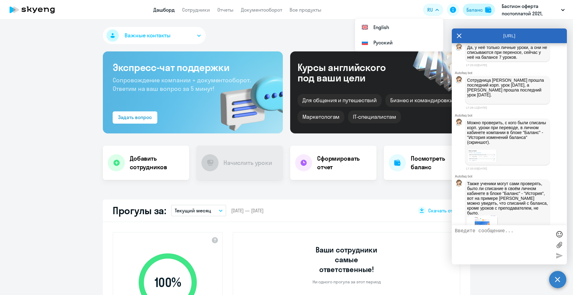
click at [484, 9] on button "Баланс" at bounding box center [479, 10] width 32 height 12
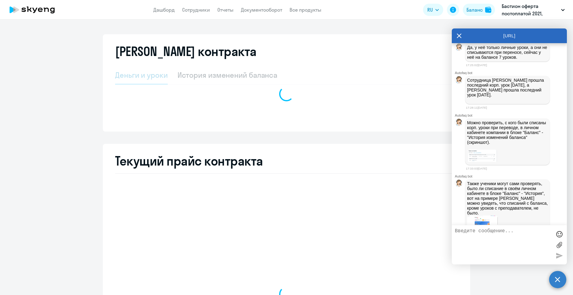
select select "english_adult_not_native_speaker"
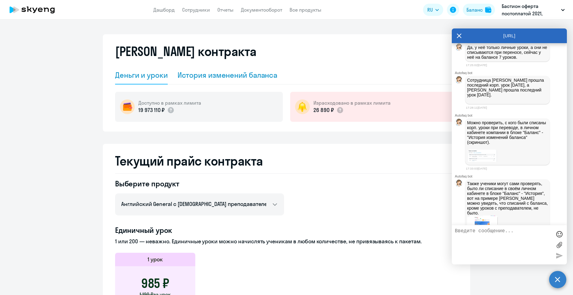
click at [217, 73] on div "История изменений баланса" at bounding box center [228, 75] width 100 height 10
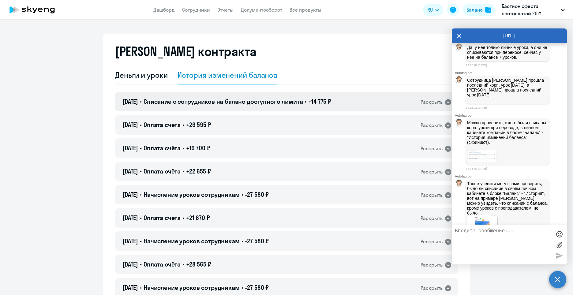
click at [445, 103] on icon at bounding box center [448, 102] width 6 height 6
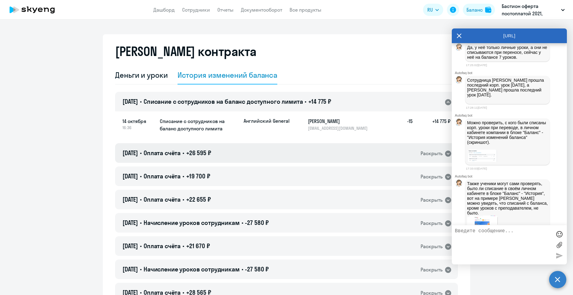
click at [445, 155] on icon at bounding box center [448, 154] width 6 height 6
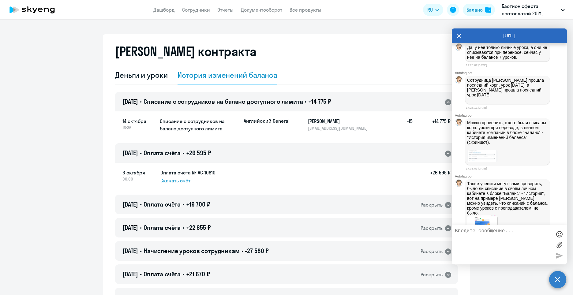
click at [445, 155] on icon at bounding box center [448, 154] width 6 height 6
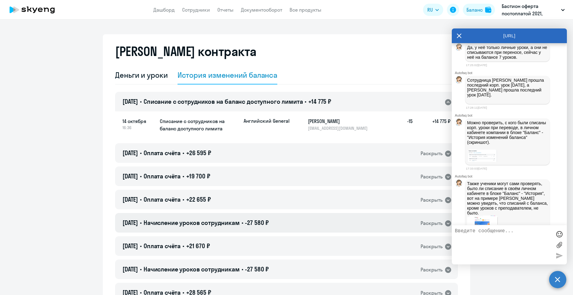
click at [447, 223] on icon at bounding box center [447, 223] width 7 height 7
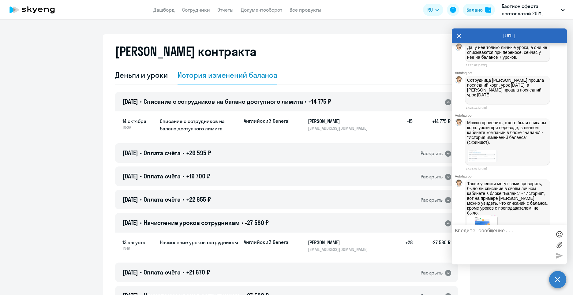
scroll to position [31, 0]
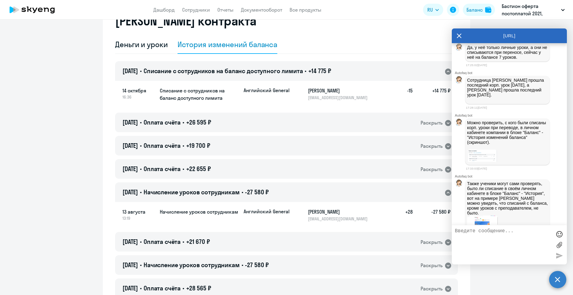
click at [446, 197] on div "13.08.2025 • Начисление уроков сотрудникам • -27 580 ₽ Раскрыть" at bounding box center [286, 192] width 343 height 20
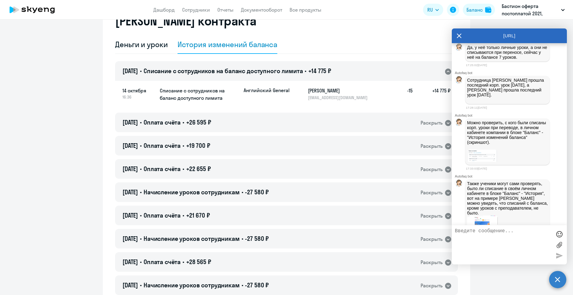
click at [472, 233] on textarea at bounding box center [503, 244] width 97 height 33
type textarea "спасибо большое за оперативность"
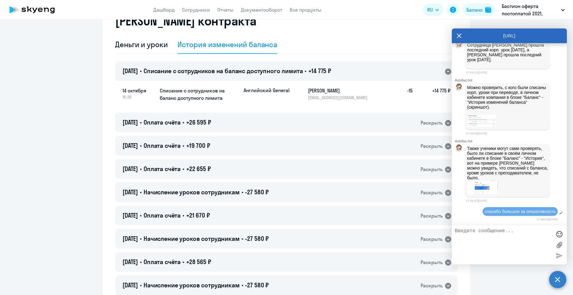
click at [462, 35] on div "AutoFAQ.ai" at bounding box center [509, 35] width 115 height 15
click at [459, 35] on icon at bounding box center [459, 36] width 5 height 5
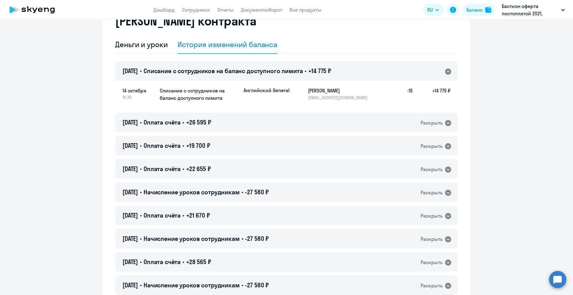
click at [444, 74] on icon at bounding box center [447, 71] width 7 height 7
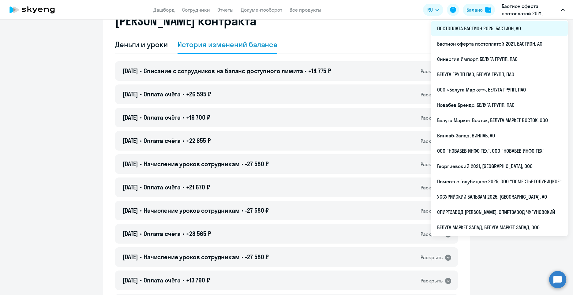
click at [479, 31] on li "ПОСТОПЛАТА БАСТИОН 2025, БАСТИОН, АО" at bounding box center [499, 28] width 137 height 15
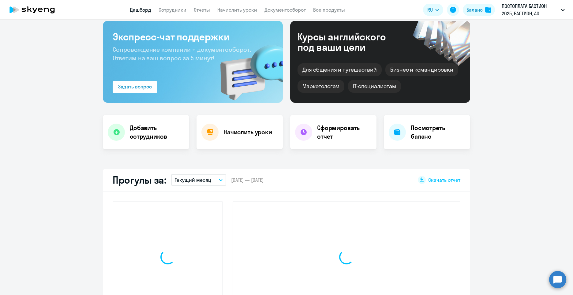
scroll to position [86, 0]
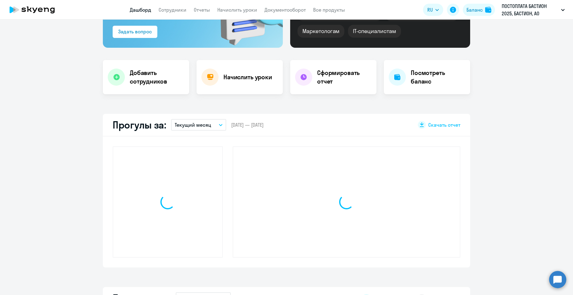
select select "30"
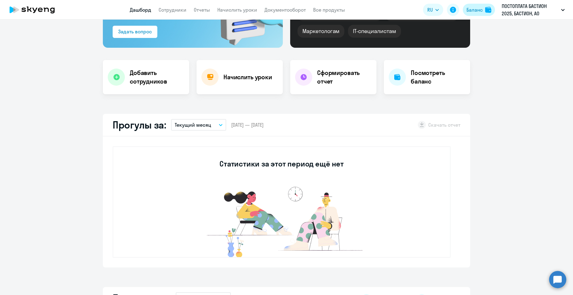
click at [475, 13] on div "Баланс" at bounding box center [475, 9] width 16 height 7
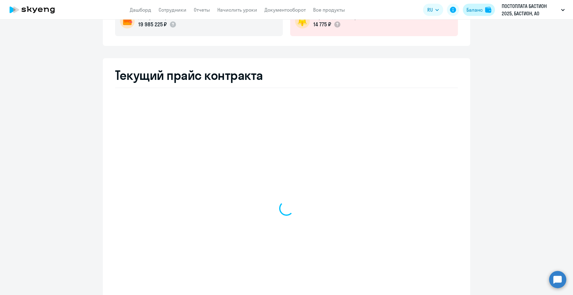
select select "english_adult_not_native_speaker"
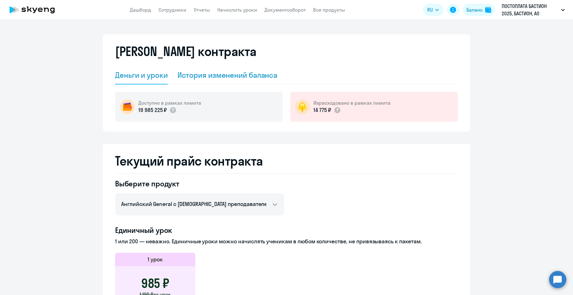
click at [238, 77] on div "История изменений баланса" at bounding box center [228, 75] width 100 height 10
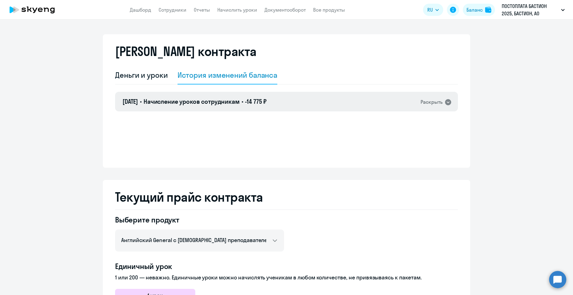
click at [446, 103] on icon at bounding box center [447, 102] width 7 height 7
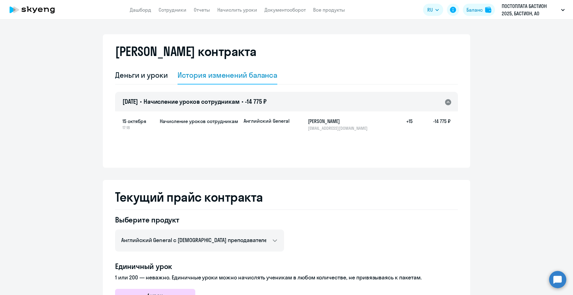
click at [446, 103] on icon at bounding box center [448, 102] width 6 height 6
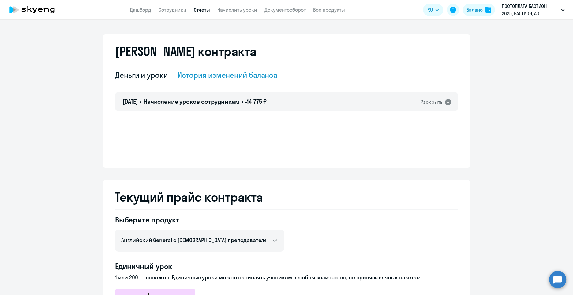
click at [197, 11] on link "Отчеты" at bounding box center [202, 10] width 16 height 6
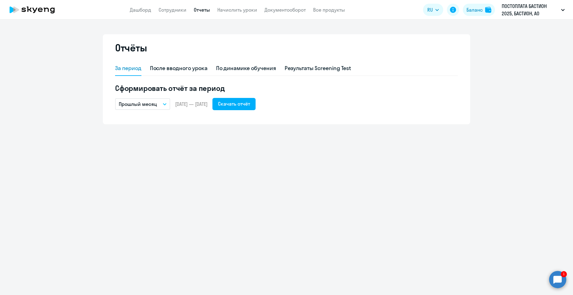
click at [555, 276] on circle at bounding box center [557, 279] width 17 height 17
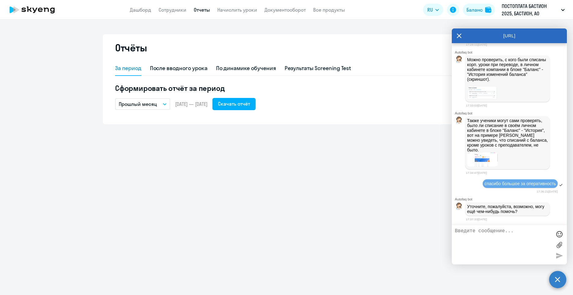
scroll to position [1146, 0]
click at [553, 204] on div "Уточните, пожалуйста, возможно, могу ещё чем-нибудь помочь?" at bounding box center [509, 209] width 115 height 16
click at [518, 237] on textarea at bounding box center [503, 244] width 97 height 33
type textarea "нет, спасибо"
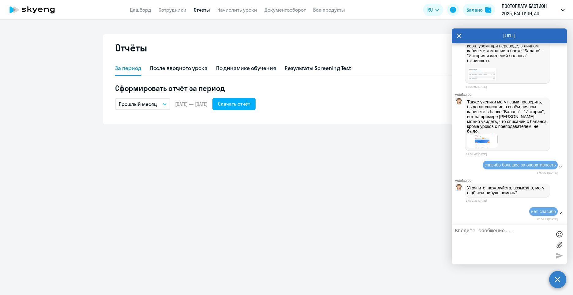
click at [457, 36] on icon at bounding box center [459, 35] width 5 height 15
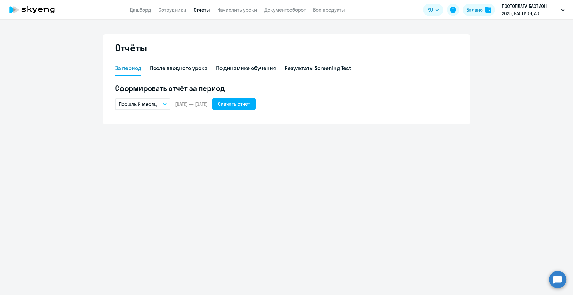
click at [205, 11] on link "Отчеты" at bounding box center [202, 10] width 16 height 6
click at [172, 12] on link "Сотрудники" at bounding box center [173, 10] width 28 height 6
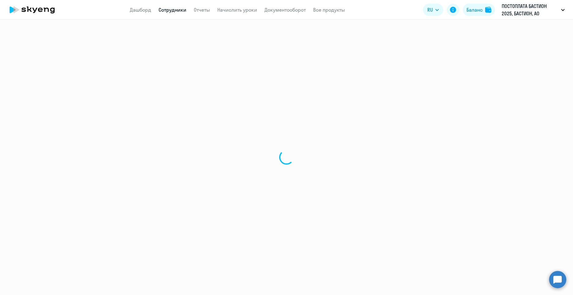
select select "30"
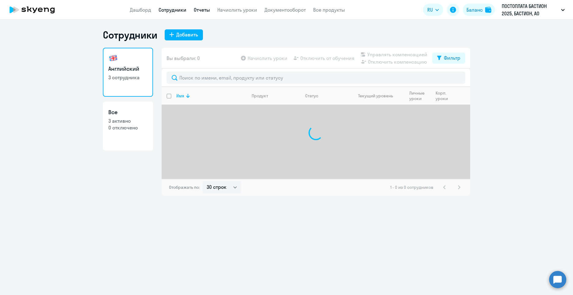
click at [196, 9] on link "Отчеты" at bounding box center [202, 10] width 16 height 6
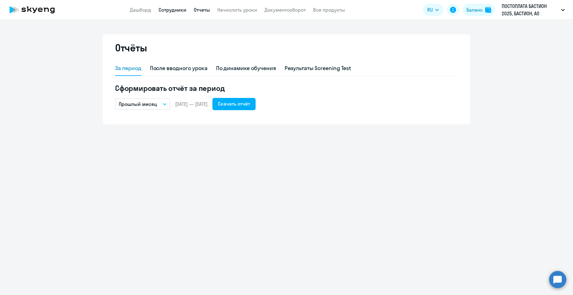
click at [173, 13] on link "Сотрудники" at bounding box center [173, 10] width 28 height 6
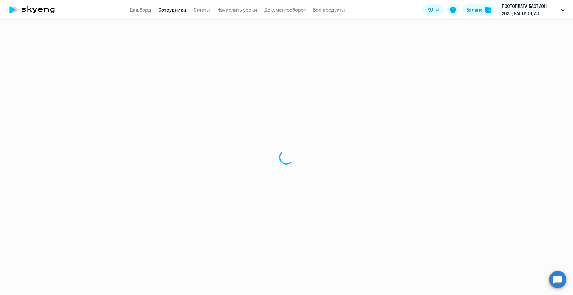
select select "30"
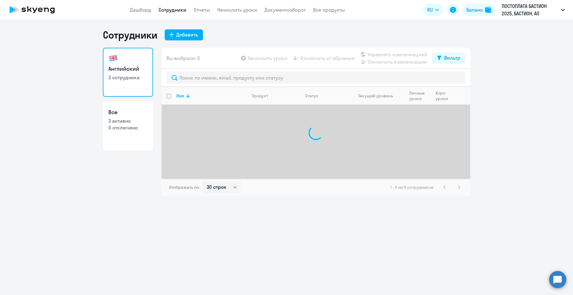
select select "30"
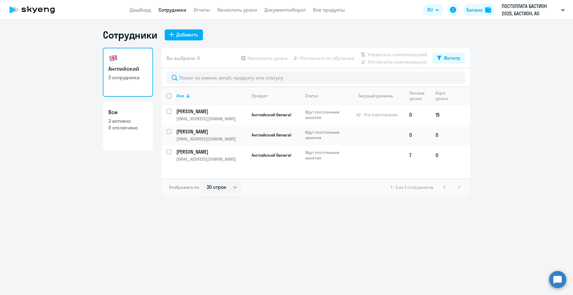
select select "30"
